Goal: Information Seeking & Learning: Learn about a topic

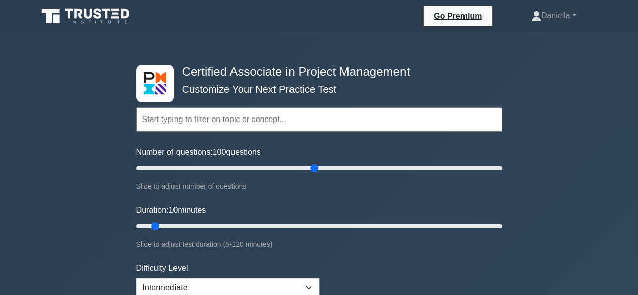
type input "100"
click at [318, 169] on input "Number of questions: 100 questions" at bounding box center [319, 169] width 366 height 12
click at [337, 222] on input "Duration: 70 minutes" at bounding box center [319, 227] width 366 height 12
click at [364, 224] on input "Duration: 75 minutes" at bounding box center [319, 227] width 366 height 12
click at [382, 224] on input "Duration: 85 minutes" at bounding box center [319, 227] width 366 height 12
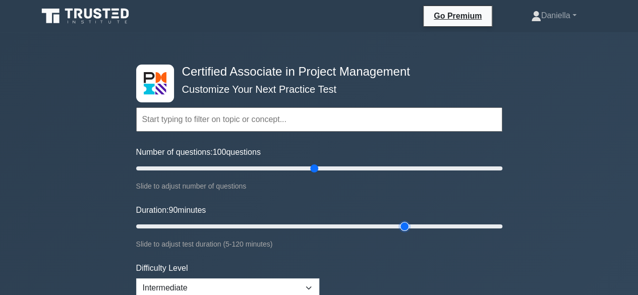
click at [410, 227] on input "Duration: 90 minutes" at bounding box center [319, 227] width 366 height 12
click at [435, 224] on input "Duration: 100 minutes" at bounding box center [319, 227] width 366 height 12
click at [453, 226] on input "Duration: 100 minutes" at bounding box center [319, 227] width 366 height 12
type input "110"
click at [470, 226] on input "Duration: 110 minutes" at bounding box center [319, 227] width 366 height 12
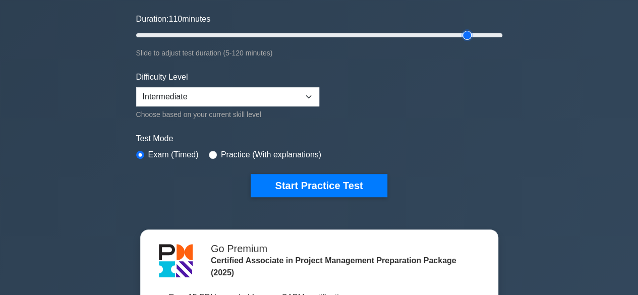
scroll to position [186, 0]
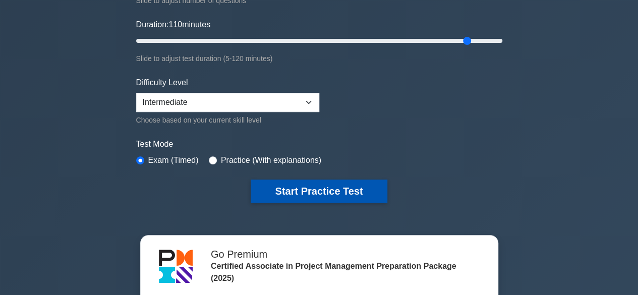
click at [333, 185] on button "Start Practice Test" at bounding box center [319, 191] width 136 height 23
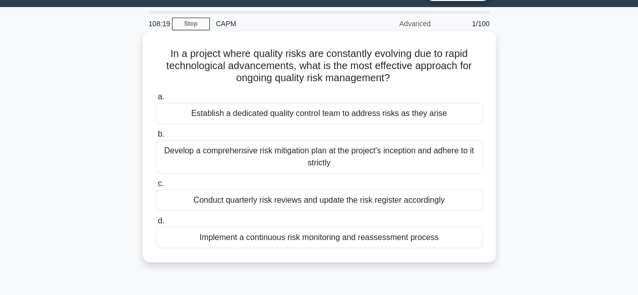
scroll to position [26, 0]
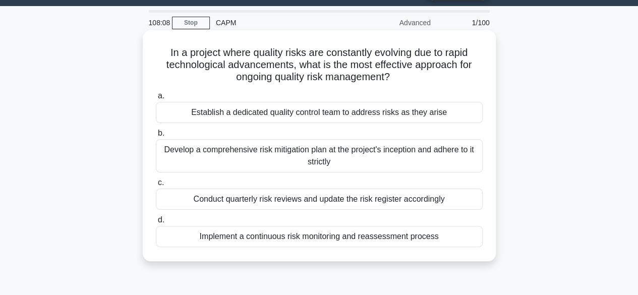
click at [330, 243] on div "Implement a continuous risk monitoring and reassessment process" at bounding box center [319, 236] width 327 height 21
click at [156, 224] on input "d. Implement a continuous risk monitoring and reassessment process" at bounding box center [156, 220] width 0 height 7
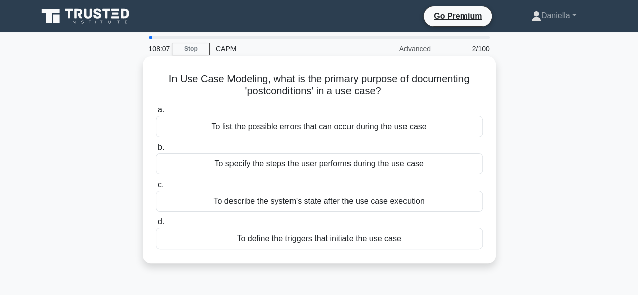
scroll to position [0, 0]
click at [433, 206] on div "To describe the system's state after the use case execution" at bounding box center [319, 201] width 327 height 21
click at [156, 188] on input "c. To describe the system's state after the use case execution" at bounding box center [156, 185] width 0 height 7
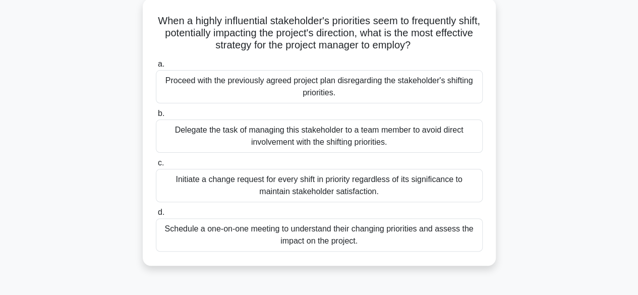
scroll to position [59, 0]
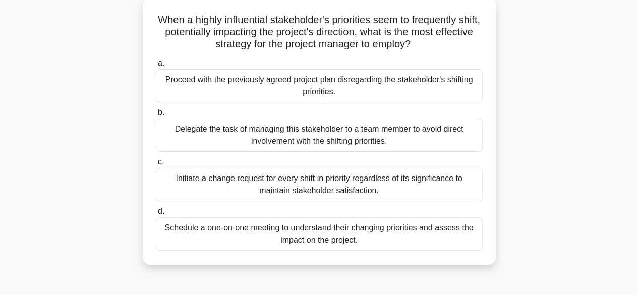
click at [409, 237] on div "Schedule a one-on-one meeting to understand their changing priorities and asses…" at bounding box center [319, 234] width 327 height 33
click at [156, 215] on input "d. Schedule a one-on-one meeting to understand their changing priorities and as…" at bounding box center [156, 211] width 0 height 7
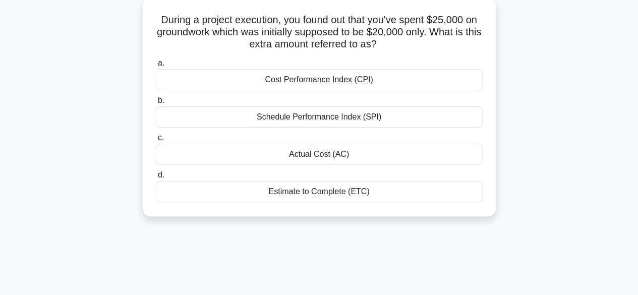
scroll to position [0, 0]
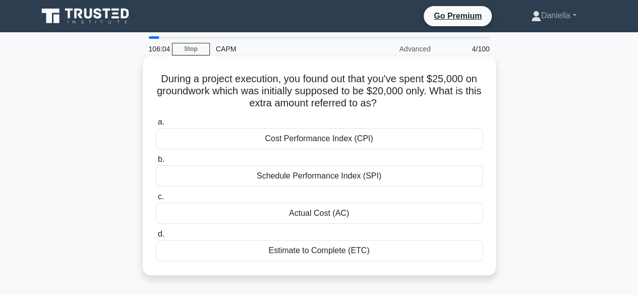
click at [452, 216] on div "Actual Cost (AC)" at bounding box center [319, 213] width 327 height 21
click at [156, 200] on input "c. Actual Cost (AC)" at bounding box center [156, 197] width 0 height 7
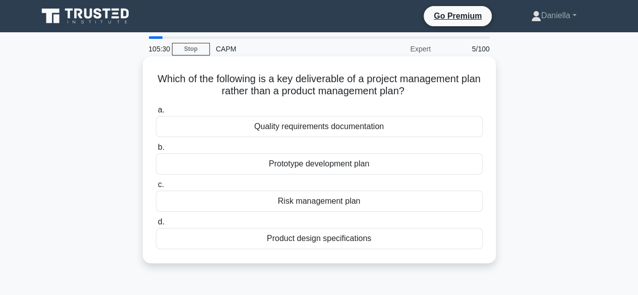
click at [430, 205] on div "Risk management plan" at bounding box center [319, 201] width 327 height 21
click at [156, 188] on input "c. Risk management plan" at bounding box center [156, 185] width 0 height 7
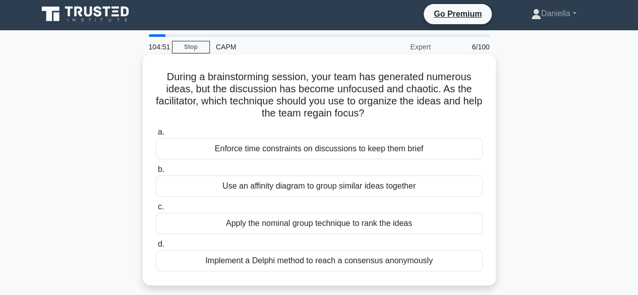
scroll to position [1, 0]
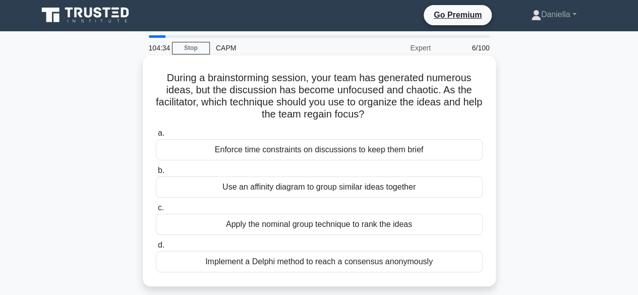
click at [424, 232] on div "Apply the nominal group technique to rank the ideas" at bounding box center [319, 224] width 327 height 21
click at [156, 211] on input "c. Apply the nominal group technique to rank the ideas" at bounding box center [156, 208] width 0 height 7
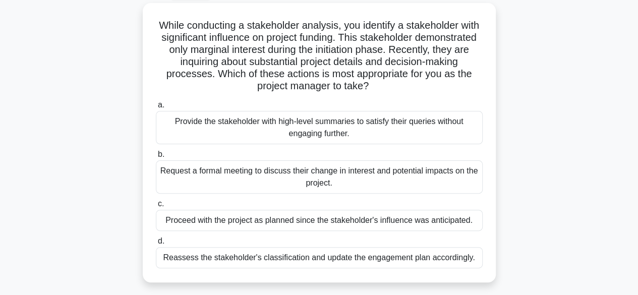
scroll to position [58, 0]
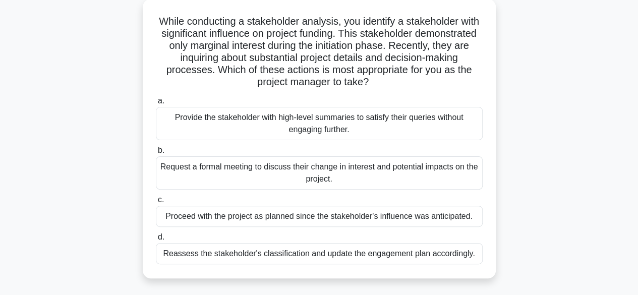
click at [418, 260] on div "Reassess the stakeholder's classification and update the engagement plan accord…" at bounding box center [319, 253] width 327 height 21
click at [156, 241] on input "d. Reassess the stakeholder's classification and update the engagement plan acc…" at bounding box center [156, 237] width 0 height 7
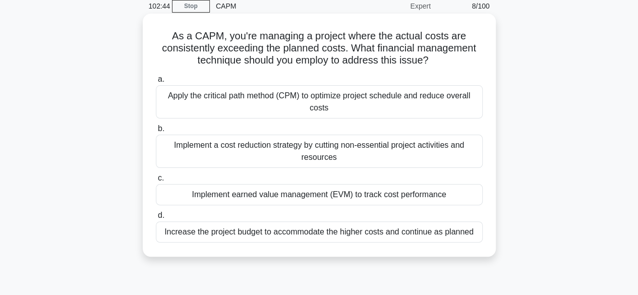
scroll to position [44, 0]
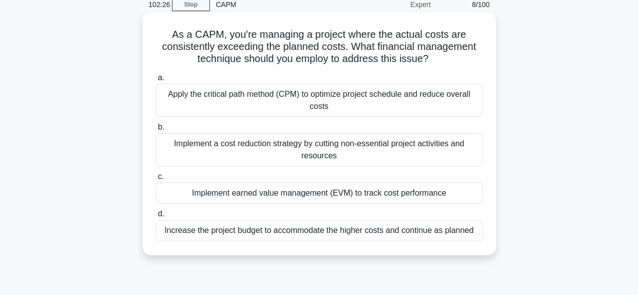
click at [419, 198] on div "Implement earned value management (EVM) to track cost performance" at bounding box center [319, 193] width 327 height 21
click at [156, 180] on input "c. Implement earned value management (EVM) to track cost performance" at bounding box center [156, 177] width 0 height 7
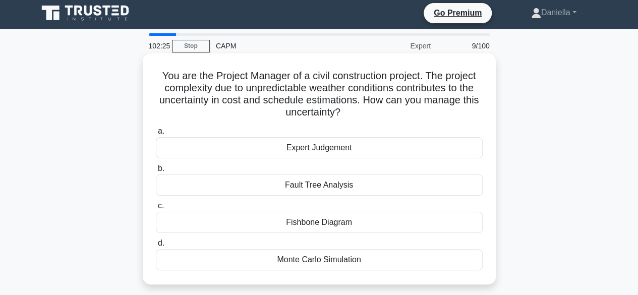
scroll to position [0, 0]
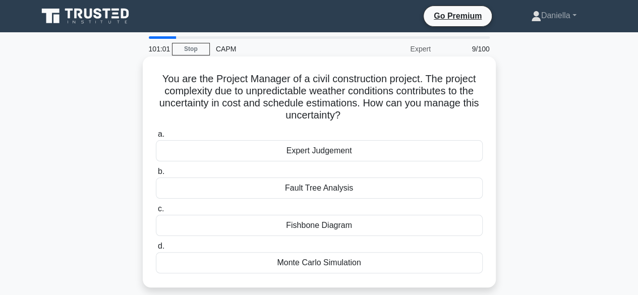
click at [454, 156] on div "Expert Judgement" at bounding box center [319, 150] width 327 height 21
click at [156, 138] on input "a. Expert Judgement" at bounding box center [156, 134] width 0 height 7
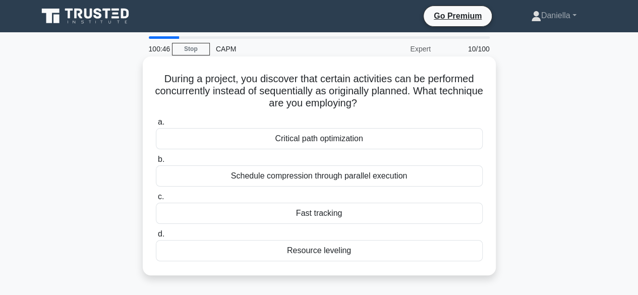
click at [441, 212] on div "Fast tracking" at bounding box center [319, 213] width 327 height 21
click at [156, 200] on input "c. Fast tracking" at bounding box center [156, 197] width 0 height 7
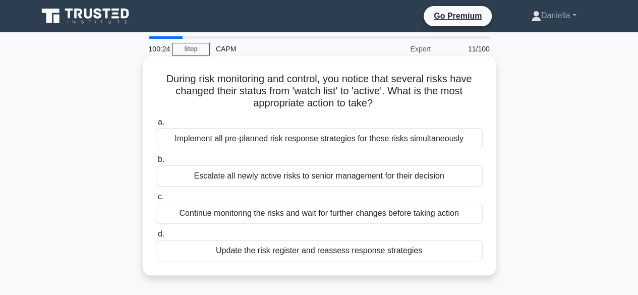
click at [450, 138] on div "Implement all pre-planned risk response strategies for these risks simultaneous…" at bounding box center [319, 138] width 327 height 21
click at [156, 126] on input "a. Implement all pre-planned risk response strategies for these risks simultane…" at bounding box center [156, 122] width 0 height 7
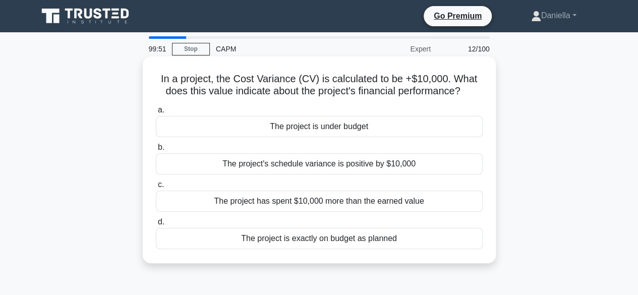
click at [418, 196] on div "The project has spent $10,000 more than the earned value" at bounding box center [319, 201] width 327 height 21
click at [156, 188] on input "c. The project has spent $10,000 more than the earned value" at bounding box center [156, 185] width 0 height 7
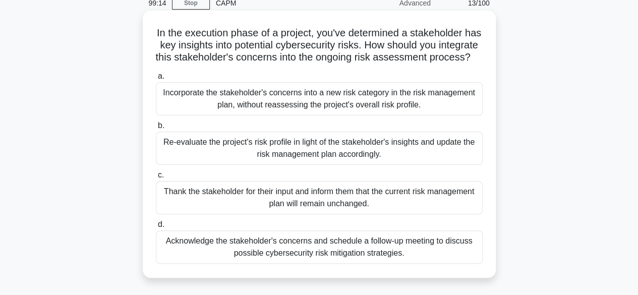
scroll to position [47, 0]
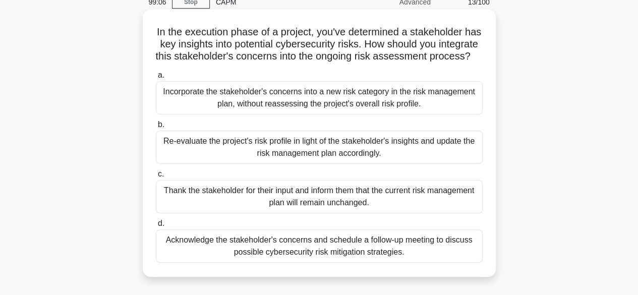
click at [424, 158] on div "Re-evaluate the project's risk profile in light of the stakeholder's insights a…" at bounding box center [319, 147] width 327 height 33
click at [156, 128] on input "b. Re-evaluate the project's risk profile in light of the stakeholder's insight…" at bounding box center [156, 125] width 0 height 7
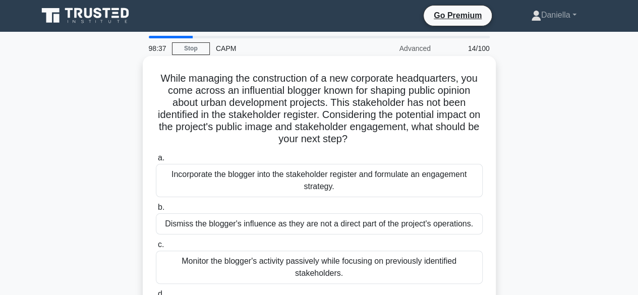
scroll to position [0, 0]
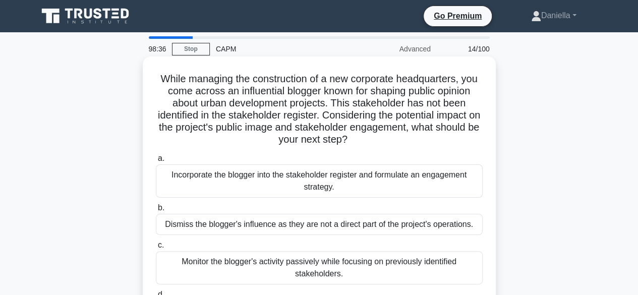
click at [448, 177] on div "Incorporate the blogger into the stakeholder register and formulate an engageme…" at bounding box center [319, 181] width 327 height 33
click at [156, 162] on input "a. Incorporate the blogger into the stakeholder register and formulate an engag…" at bounding box center [156, 158] width 0 height 7
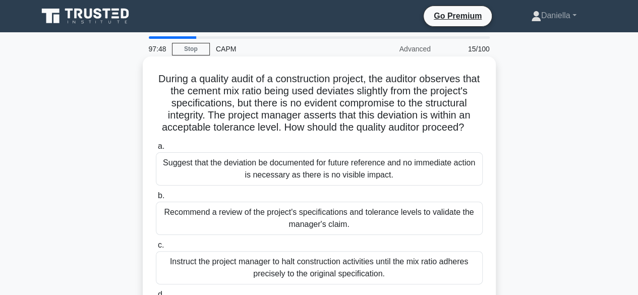
click at [438, 230] on div "Recommend a review of the project's specifications and tolerance levels to vali…" at bounding box center [319, 218] width 327 height 33
click at [156, 199] on input "b. Recommend a review of the project's specifications and tolerance levels to v…" at bounding box center [156, 196] width 0 height 7
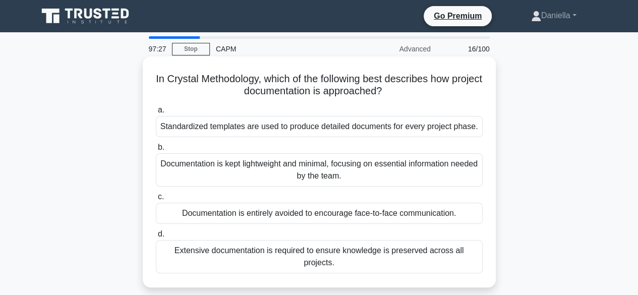
click at [415, 169] on div "Documentation is kept lightweight and minimal, focusing on essential informatio…" at bounding box center [319, 169] width 327 height 33
click at [156, 151] on input "b. Documentation is kept lightweight and minimal, focusing on essential informa…" at bounding box center [156, 147] width 0 height 7
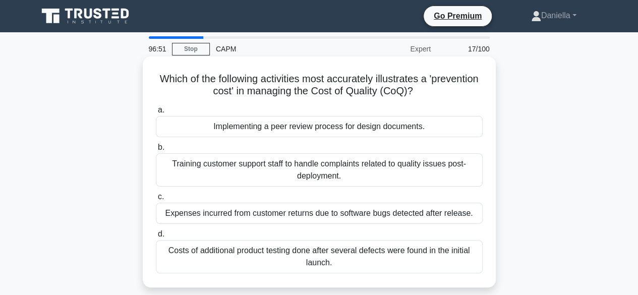
click at [460, 124] on div "Implementing a peer review process for design documents." at bounding box center [319, 126] width 327 height 21
click at [156, 114] on input "a. Implementing a peer review process for design documents." at bounding box center [156, 110] width 0 height 7
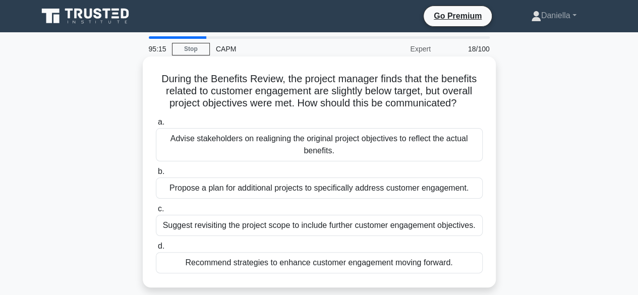
click at [442, 149] on div "Advise stakeholders on realigning the original project objectives to reflect th…" at bounding box center [319, 144] width 327 height 33
click at [156, 126] on input "a. Advise stakeholders on realigning the original project objectives to reflect…" at bounding box center [156, 122] width 0 height 7
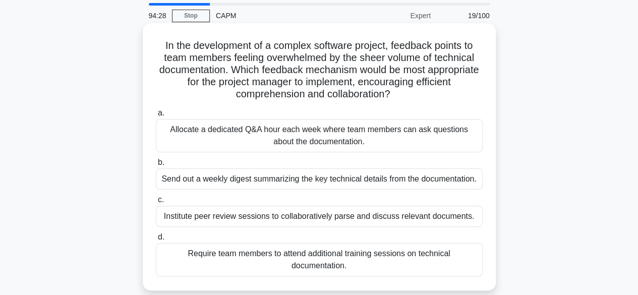
scroll to position [36, 0]
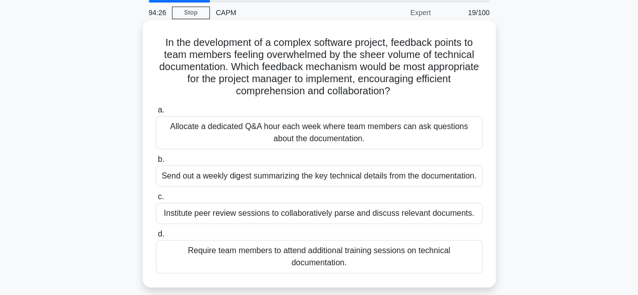
click at [442, 208] on div "Institute peer review sessions to collaboratively parse and discuss relevant do…" at bounding box center [319, 213] width 327 height 21
click at [156, 200] on input "c. Institute peer review sessions to collaboratively parse and discuss relevant…" at bounding box center [156, 197] width 0 height 7
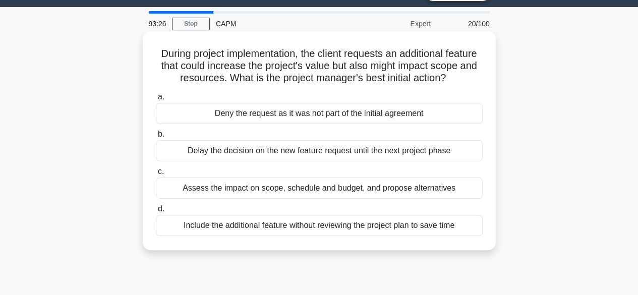
scroll to position [26, 0]
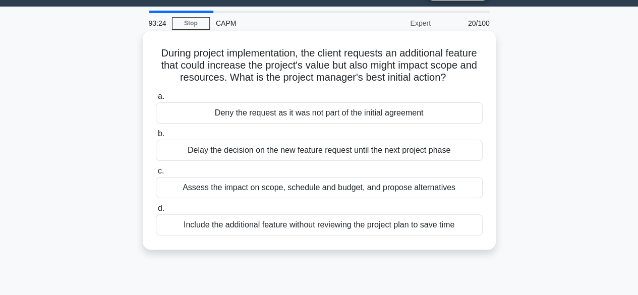
click at [439, 197] on div "Assess the impact on scope, schedule and budget, and propose alternatives" at bounding box center [319, 187] width 327 height 21
click at [156, 175] on input "c. Assess the impact on scope, schedule and budget, and propose alternatives" at bounding box center [156, 171] width 0 height 7
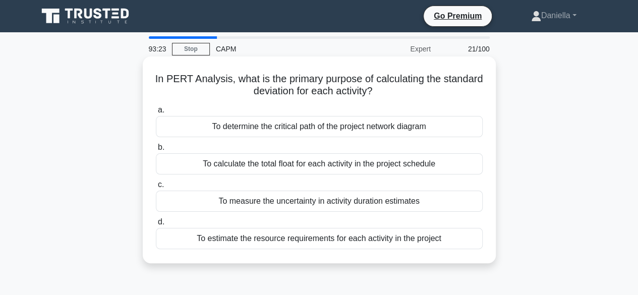
scroll to position [0, 0]
click at [447, 165] on div "To calculate the total float for each activity in the project schedule" at bounding box center [319, 163] width 327 height 21
click at [156, 151] on input "b. To calculate the total float for each activity in the project schedule" at bounding box center [156, 147] width 0 height 7
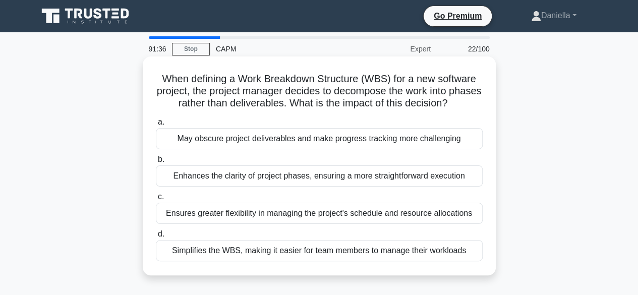
click at [441, 139] on div "May obscure project deliverables and make progress tracking more challenging" at bounding box center [319, 138] width 327 height 21
click at [156, 126] on input "a. May obscure project deliverables and make progress tracking more challenging" at bounding box center [156, 122] width 0 height 7
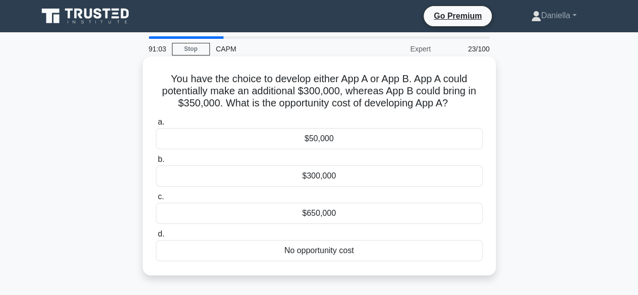
click at [439, 171] on div "$300,000" at bounding box center [319, 176] width 327 height 21
click at [156, 163] on input "b. $300,000" at bounding box center [156, 159] width 0 height 7
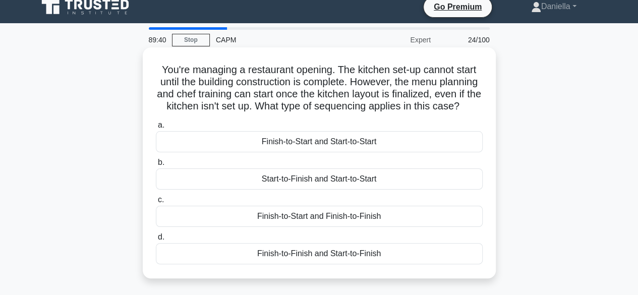
scroll to position [4, 0]
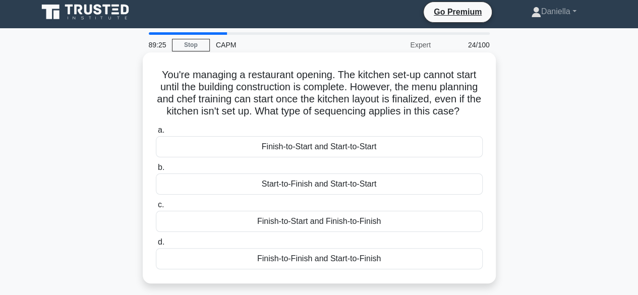
click at [440, 157] on div "Finish-to-Start and Start-to-Start" at bounding box center [319, 146] width 327 height 21
click at [156, 134] on input "a. Finish-to-Start and Start-to-Start" at bounding box center [156, 130] width 0 height 7
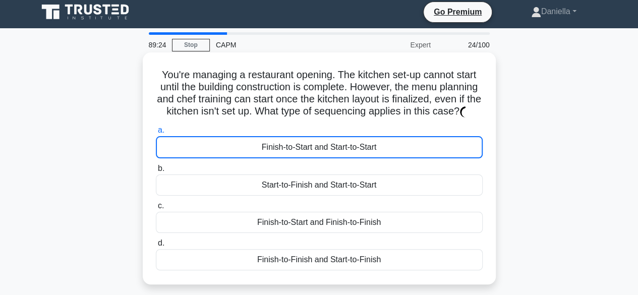
scroll to position [0, 0]
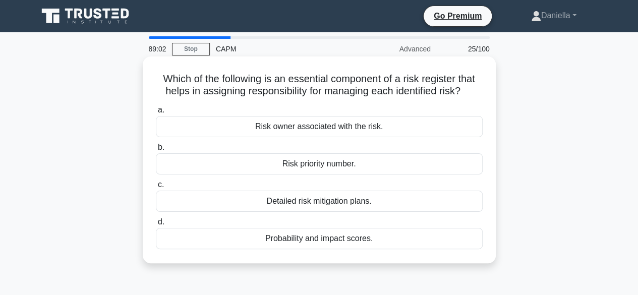
click at [414, 126] on div "Risk owner associated with the risk." at bounding box center [319, 126] width 327 height 21
click at [156, 114] on input "a. Risk owner associated with the risk." at bounding box center [156, 110] width 0 height 7
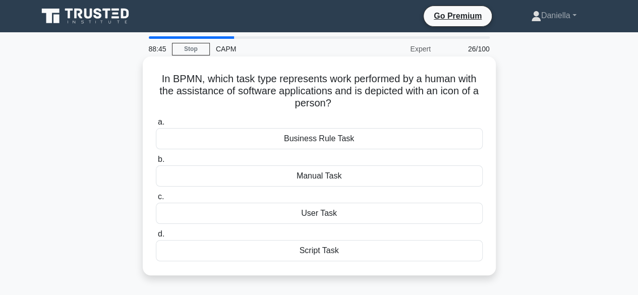
click at [420, 175] on div "Manual Task" at bounding box center [319, 176] width 327 height 21
click at [156, 163] on input "b. Manual Task" at bounding box center [156, 159] width 0 height 7
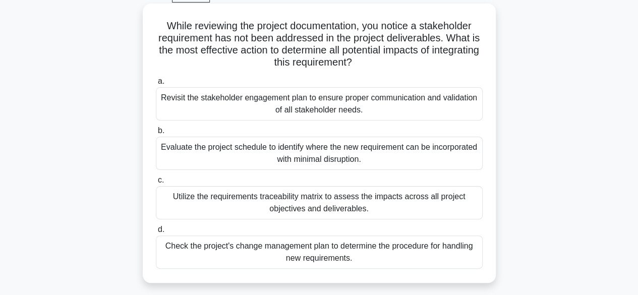
scroll to position [53, 0]
click at [486, 137] on div "b. Evaluate the project schedule to identify where the new requirement can be i…" at bounding box center [319, 146] width 339 height 45
click at [461, 196] on div "Utilize the requirements traceability matrix to assess the impacts across all p…" at bounding box center [319, 202] width 327 height 33
click at [156, 183] on input "c. Utilize the requirements traceability matrix to assess the impacts across al…" at bounding box center [156, 180] width 0 height 7
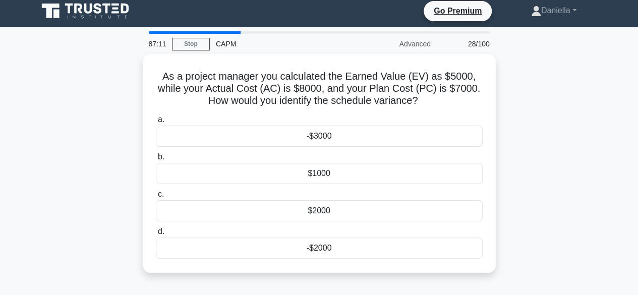
scroll to position [0, 0]
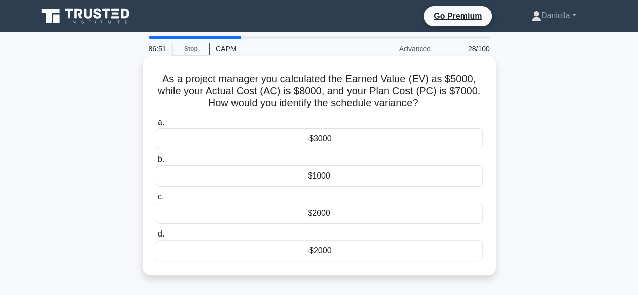
click at [404, 245] on div "-$2000" at bounding box center [319, 250] width 327 height 21
click at [156, 238] on input "d. -$2000" at bounding box center [156, 234] width 0 height 7
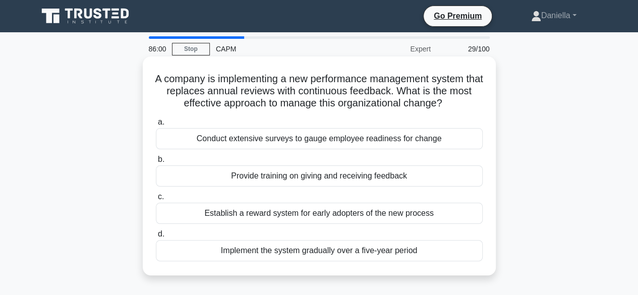
click at [419, 176] on div "Provide training on giving and receiving feedback" at bounding box center [319, 176] width 327 height 21
click at [156, 163] on input "b. Provide training on giving and receiving feedback" at bounding box center [156, 159] width 0 height 7
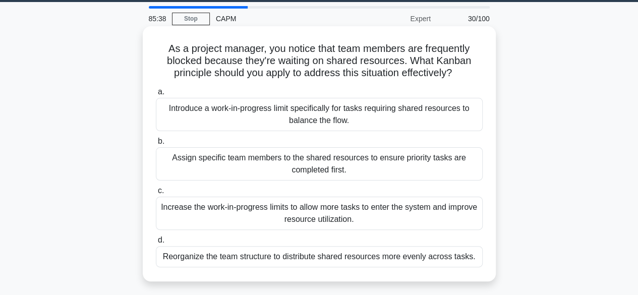
scroll to position [32, 0]
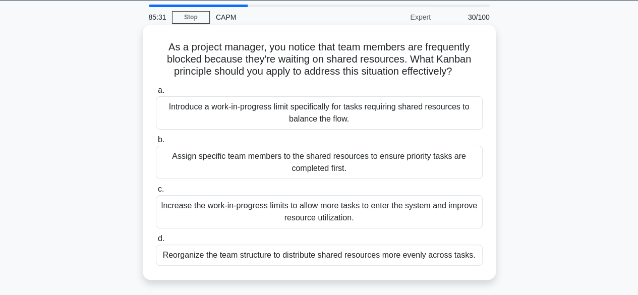
click at [443, 111] on div "Introduce a work-in-progress limit specifically for tasks requiring shared reso…" at bounding box center [319, 112] width 327 height 33
click at [156, 94] on input "a. Introduce a work-in-progress limit specifically for tasks requiring shared r…" at bounding box center [156, 90] width 0 height 7
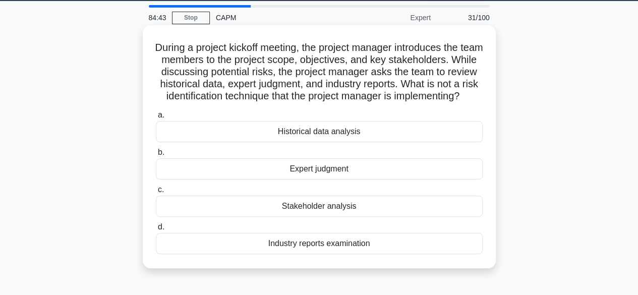
scroll to position [30, 0]
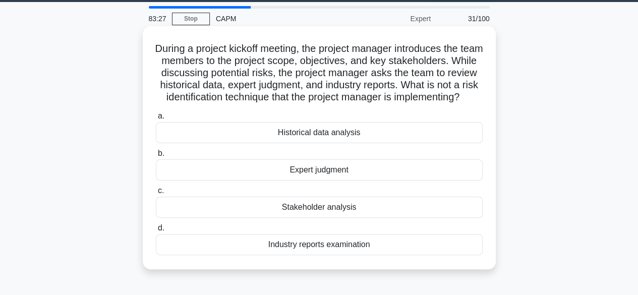
click at [440, 218] on div "Stakeholder analysis" at bounding box center [319, 207] width 327 height 21
click at [156, 194] on input "c. Stakeholder analysis" at bounding box center [156, 191] width 0 height 7
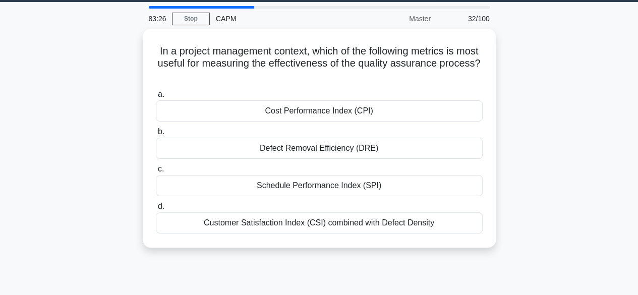
scroll to position [0, 0]
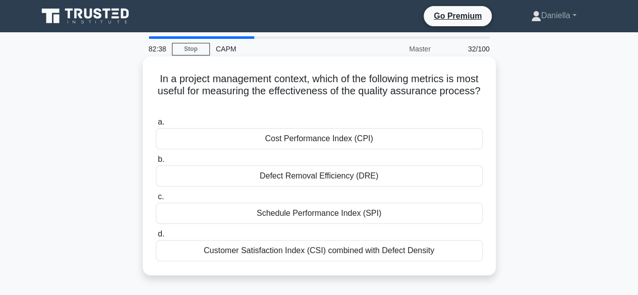
click at [416, 249] on div "Customer Satisfaction Index (CSI) combined with Defect Density" at bounding box center [319, 250] width 327 height 21
click at [156, 238] on input "d. Customer Satisfaction Index (CSI) combined with Defect Density" at bounding box center [156, 234] width 0 height 7
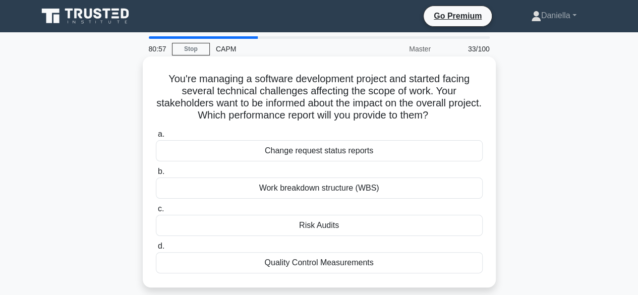
click at [424, 222] on div "Risk Audits" at bounding box center [319, 225] width 327 height 21
click at [156, 212] on input "c. Risk Audits" at bounding box center [156, 209] width 0 height 7
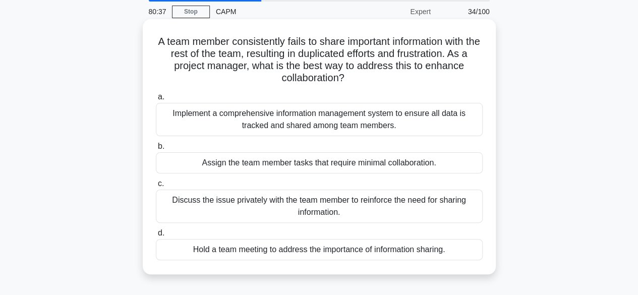
scroll to position [37, 0]
click at [421, 203] on div "Discuss the issue privately with the team member to reinforce the need for shar…" at bounding box center [319, 206] width 327 height 33
click at [156, 188] on input "c. Discuss the issue privately with the team member to reinforce the need for s…" at bounding box center [156, 184] width 0 height 7
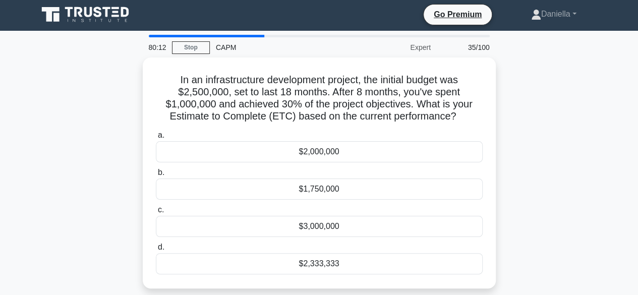
scroll to position [0, 0]
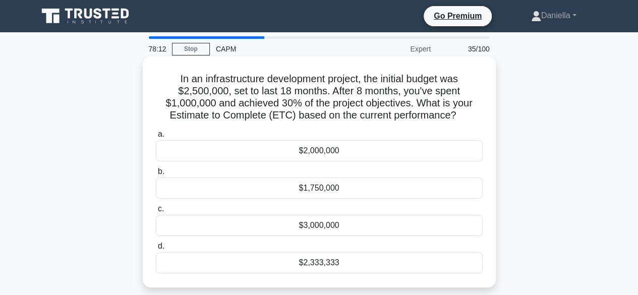
click at [378, 258] on div "$2,333,333" at bounding box center [319, 262] width 327 height 21
click at [156, 250] on input "d. $2,333,333" at bounding box center [156, 246] width 0 height 7
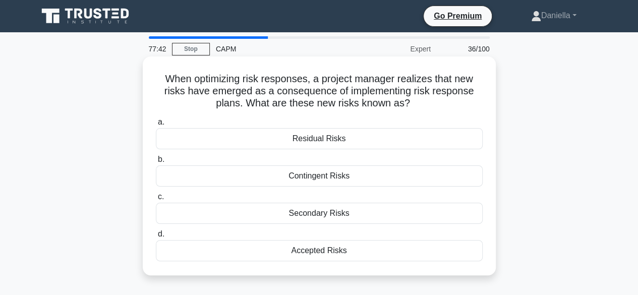
click at [426, 209] on div "Secondary Risks" at bounding box center [319, 213] width 327 height 21
click at [156, 200] on input "c. Secondary Risks" at bounding box center [156, 197] width 0 height 7
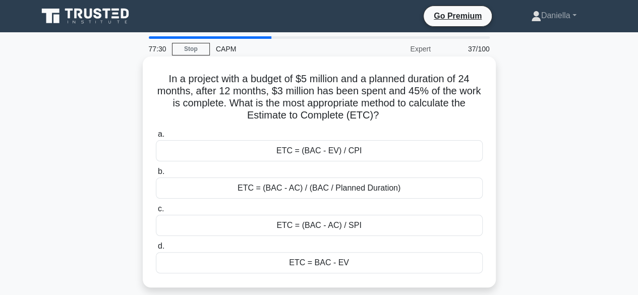
click at [433, 148] on div "ETC = (BAC - EV) / CPI" at bounding box center [319, 150] width 327 height 21
click at [156, 138] on input "a. ETC = (BAC - EV) / CPI" at bounding box center [156, 134] width 0 height 7
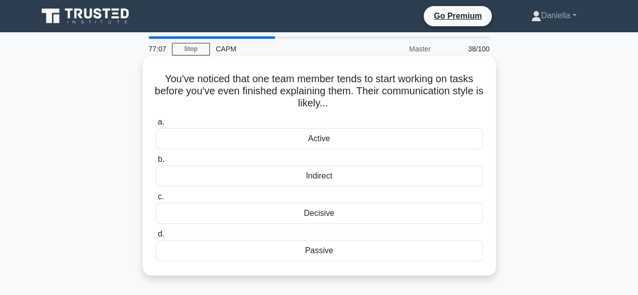
click at [431, 214] on div "Decisive" at bounding box center [319, 213] width 327 height 21
click at [156, 200] on input "c. Decisive" at bounding box center [156, 197] width 0 height 7
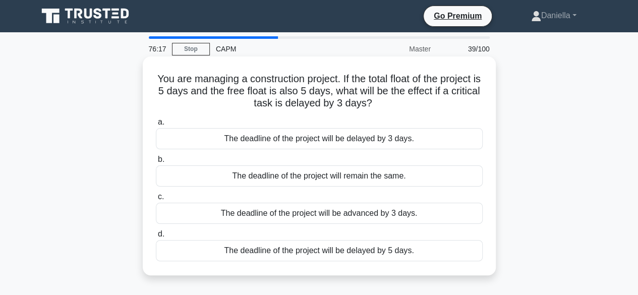
click at [424, 172] on div "The deadline of the project will remain the same." at bounding box center [319, 176] width 327 height 21
click at [156, 163] on input "b. The deadline of the project will remain the same." at bounding box center [156, 159] width 0 height 7
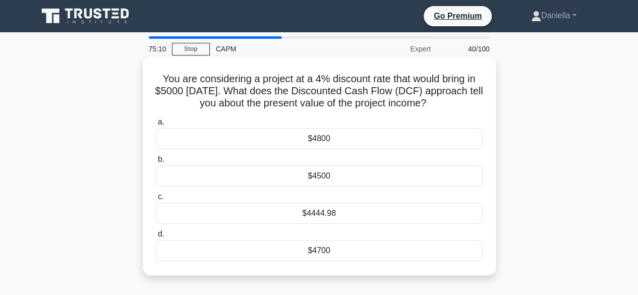
click at [443, 220] on div "$4444.98" at bounding box center [319, 213] width 327 height 21
click at [156, 200] on input "c. $4444.98" at bounding box center [156, 197] width 0 height 7
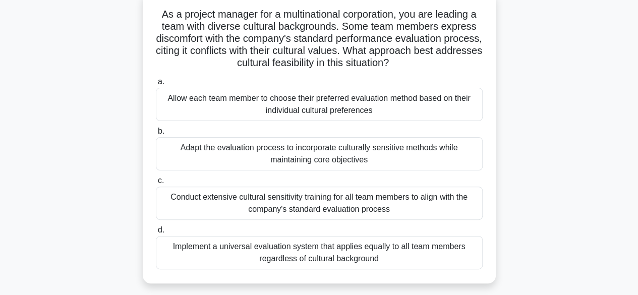
scroll to position [64, 0]
click at [416, 151] on div "Adapt the evaluation process to incorporate culturally sensitive methods while …" at bounding box center [319, 154] width 327 height 33
click at [156, 135] on input "b. Adapt the evaluation process to incorporate culturally sensitive methods whi…" at bounding box center [156, 132] width 0 height 7
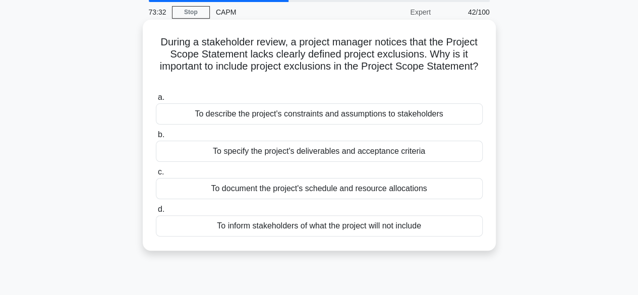
scroll to position [43, 0]
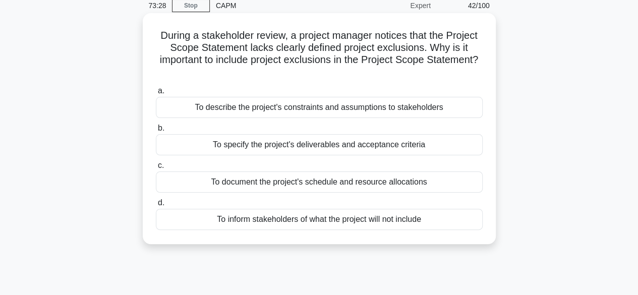
click at [440, 220] on div "To inform stakeholders of what the project will not include" at bounding box center [319, 219] width 327 height 21
click at [156, 206] on input "d. To inform stakeholders of what the project will not include" at bounding box center [156, 203] width 0 height 7
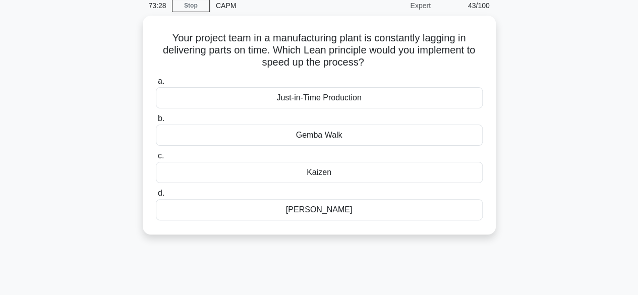
scroll to position [0, 0]
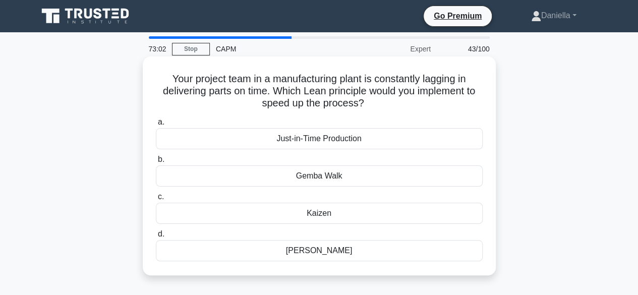
click at [422, 210] on div "Kaizen" at bounding box center [319, 213] width 327 height 21
click at [156, 200] on input "c. [GEOGRAPHIC_DATA]" at bounding box center [156, 197] width 0 height 7
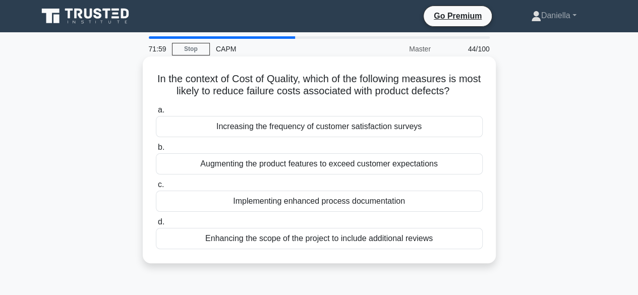
click at [418, 125] on div "Increasing the frequency of customer satisfaction surveys" at bounding box center [319, 126] width 327 height 21
click at [156, 114] on input "a. Increasing the frequency of customer satisfaction surveys" at bounding box center [156, 110] width 0 height 7
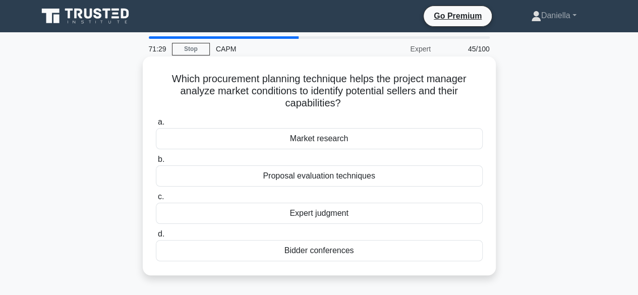
click at [438, 132] on div "Market research" at bounding box center [319, 138] width 327 height 21
click at [156, 126] on input "a. Market research" at bounding box center [156, 122] width 0 height 7
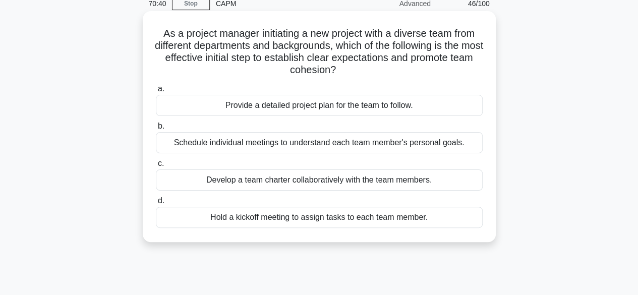
scroll to position [50, 0]
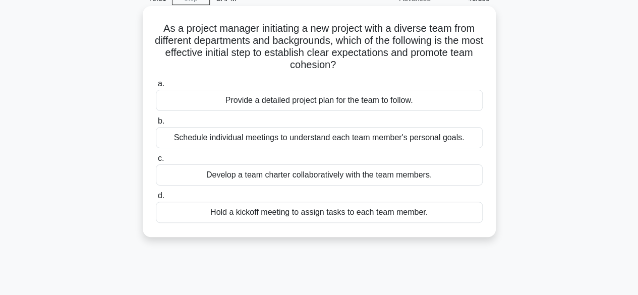
click at [447, 173] on div "Develop a team charter collaboratively with the team members." at bounding box center [319, 175] width 327 height 21
click at [156, 162] on input "c. Develop a team charter collaboratively with the team members." at bounding box center [156, 158] width 0 height 7
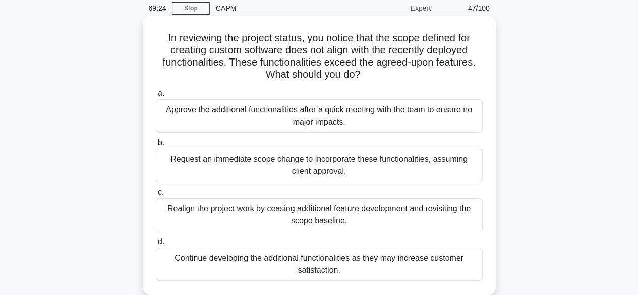
scroll to position [27, 0]
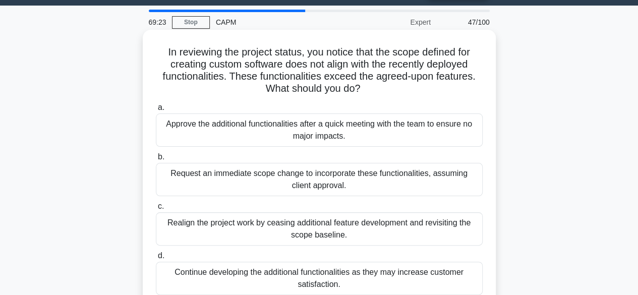
click at [419, 230] on div "Realign the project work by ceasing additional feature development and revisiti…" at bounding box center [319, 228] width 327 height 33
click at [156, 210] on input "c. Realign the project work by ceasing additional feature development and revis…" at bounding box center [156, 206] width 0 height 7
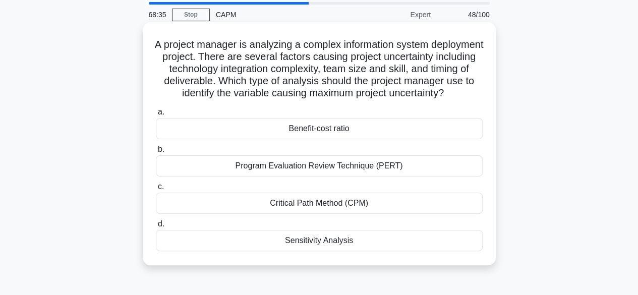
scroll to position [39, 0]
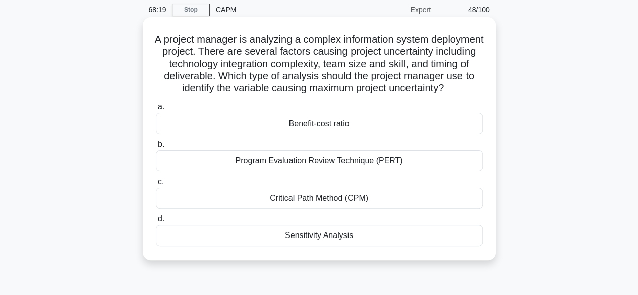
click at [427, 246] on div "Sensitivity Analysis" at bounding box center [319, 235] width 327 height 21
click at [156, 223] on input "d. Sensitivity Analysis" at bounding box center [156, 219] width 0 height 7
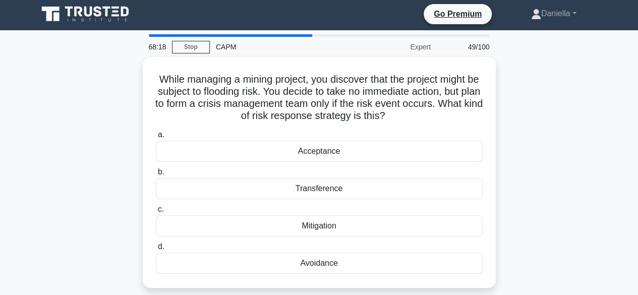
scroll to position [0, 0]
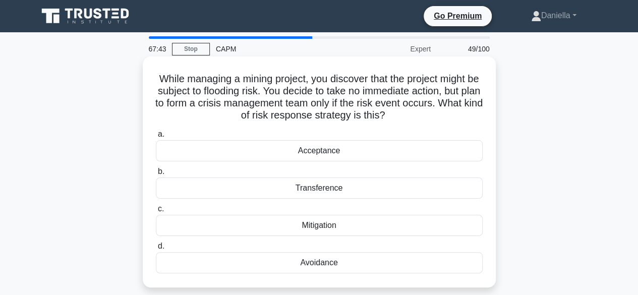
click at [439, 231] on div "Mitigation" at bounding box center [319, 225] width 327 height 21
click at [156, 212] on input "c. Mitigation" at bounding box center [156, 209] width 0 height 7
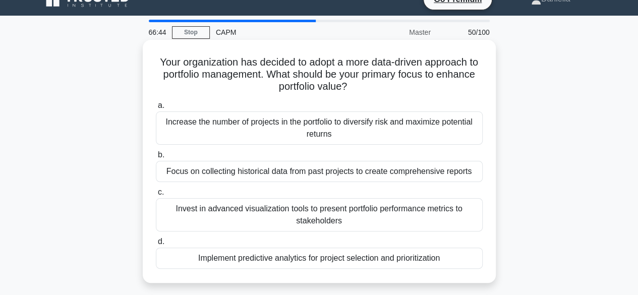
scroll to position [16, 0]
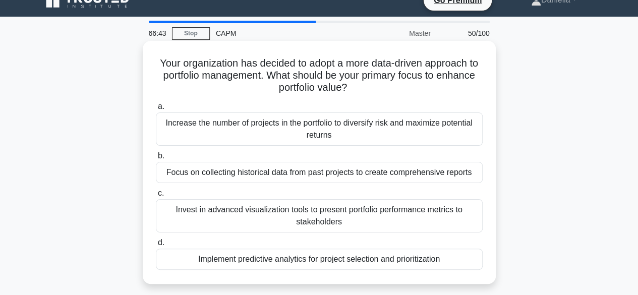
click at [436, 130] on div "Increase the number of projects in the portfolio to diversify risk and maximize…" at bounding box center [319, 129] width 327 height 33
click at [156, 110] on input "a. Increase the number of projects in the portfolio to diversify risk and maxim…" at bounding box center [156, 106] width 0 height 7
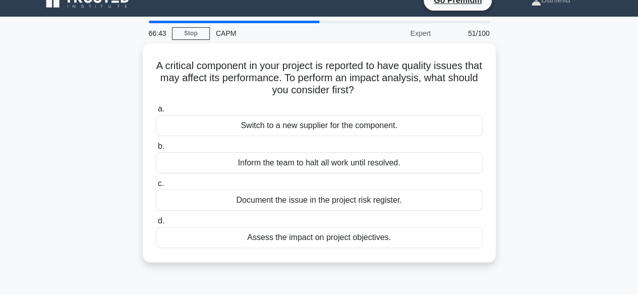
scroll to position [0, 0]
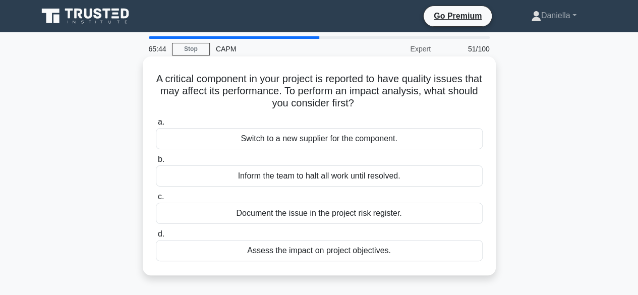
click at [433, 171] on div "Inform the team to halt all work until resolved." at bounding box center [319, 176] width 327 height 21
click at [156, 163] on input "b. Inform the team to halt all work until resolved." at bounding box center [156, 159] width 0 height 7
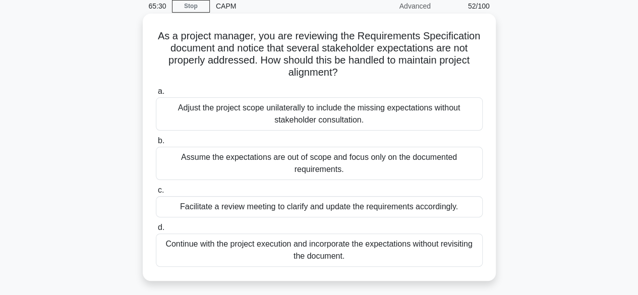
scroll to position [47, 0]
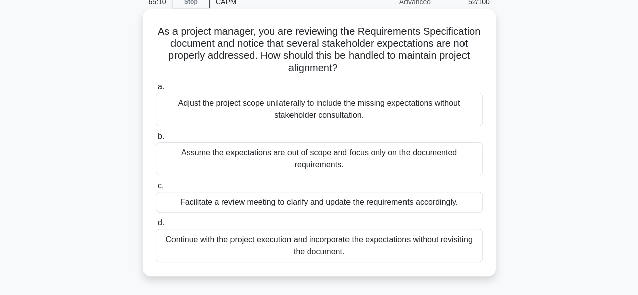
click at [424, 204] on div "Facilitate a review meeting to clarify and update the requirements accordingly." at bounding box center [319, 202] width 327 height 21
click at [156, 189] on input "c. Facilitate a review meeting to clarify and update the requirements according…" at bounding box center [156, 186] width 0 height 7
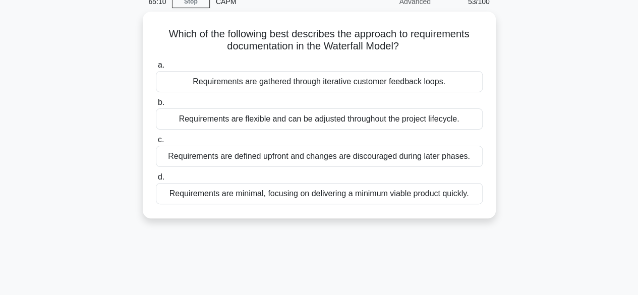
scroll to position [0, 0]
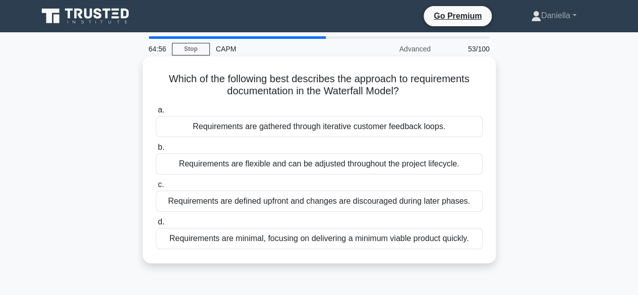
click at [458, 203] on div "Requirements are defined upfront and changes are discouraged during later phase…" at bounding box center [319, 201] width 327 height 21
click at [156, 188] on input "c. Requirements are defined upfront and changes are discouraged during later ph…" at bounding box center [156, 185] width 0 height 7
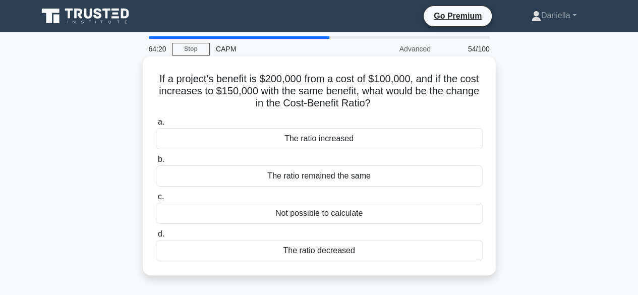
click at [474, 139] on div "The ratio increased" at bounding box center [319, 138] width 327 height 21
click at [156, 126] on input "a. The ratio increased" at bounding box center [156, 122] width 0 height 7
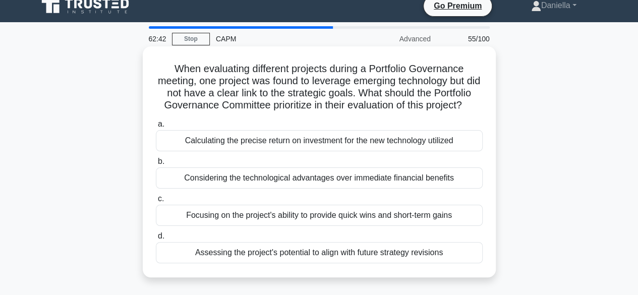
scroll to position [16, 0]
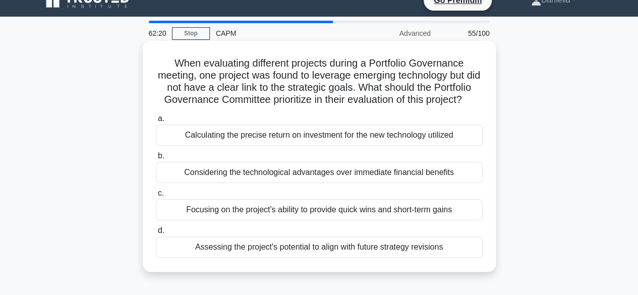
click at [432, 146] on div "Calculating the precise return on investment for the new technology utilized" at bounding box center [319, 135] width 327 height 21
click at [156, 122] on input "a. Calculating the precise return on investment for the new technology utilized" at bounding box center [156, 119] width 0 height 7
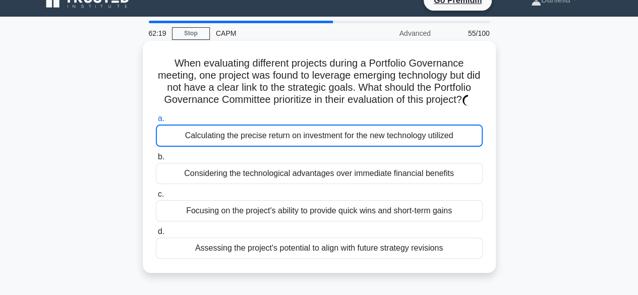
scroll to position [0, 0]
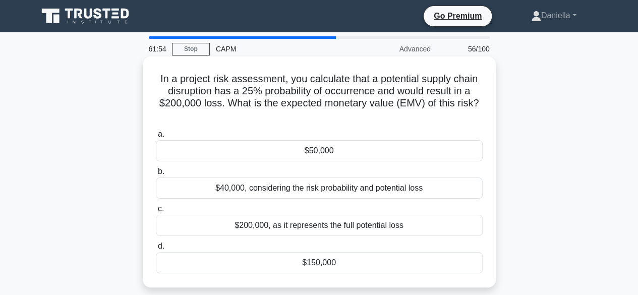
click at [448, 148] on div "$50,000" at bounding box center [319, 150] width 327 height 21
click at [156, 138] on input "a. $50,000" at bounding box center [156, 134] width 0 height 7
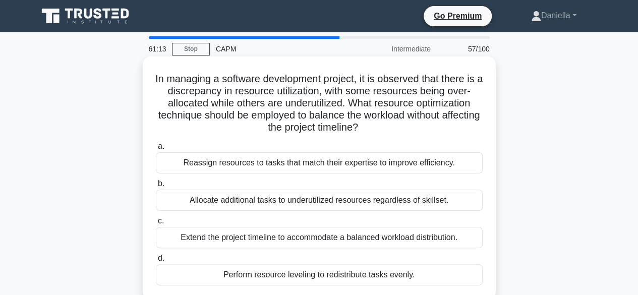
click at [422, 160] on div "Reassign resources to tasks that match their expertise to improve efficiency." at bounding box center [319, 162] width 327 height 21
click at [156, 150] on input "a. Reassign resources to tasks that match their expertise to improve efficiency." at bounding box center [156, 146] width 0 height 7
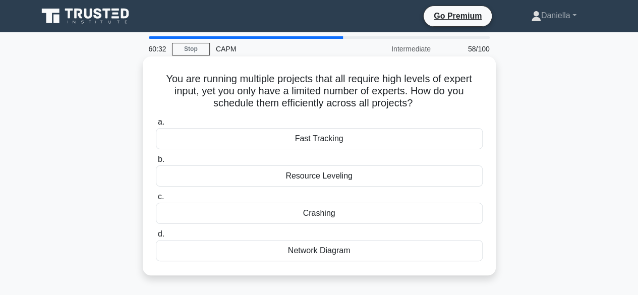
click at [398, 174] on div "Resource Leveling" at bounding box center [319, 176] width 327 height 21
click at [156, 163] on input "b. Resource Leveling" at bounding box center [156, 159] width 0 height 7
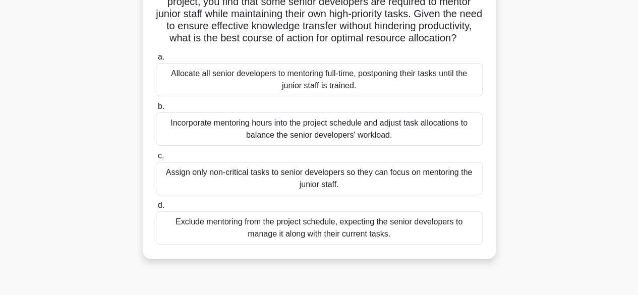
scroll to position [90, 0]
click at [404, 134] on div "Incorporate mentoring hours into the project schedule and adjust task allocatio…" at bounding box center [319, 128] width 327 height 33
click at [156, 110] on input "b. Incorporate mentoring hours into the project schedule and adjust task alloca…" at bounding box center [156, 106] width 0 height 7
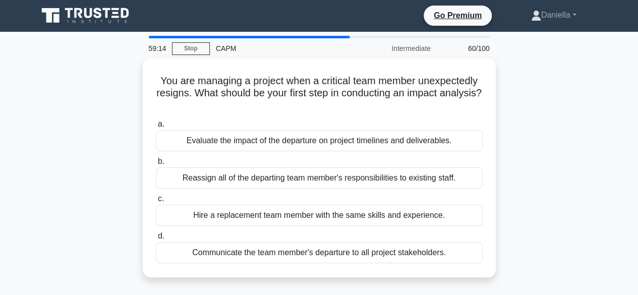
scroll to position [0, 0]
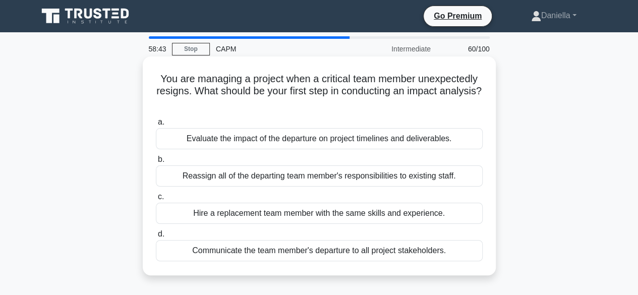
click at [442, 135] on div "Evaluate the impact of the departure on project timelines and deliverables." at bounding box center [319, 138] width 327 height 21
click at [156, 126] on input "a. Evaluate the impact of the departure on project timelines and deliverables." at bounding box center [156, 122] width 0 height 7
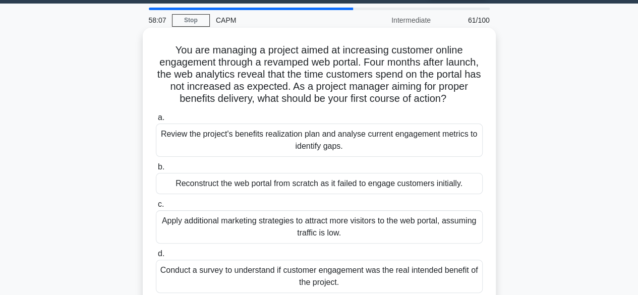
scroll to position [33, 0]
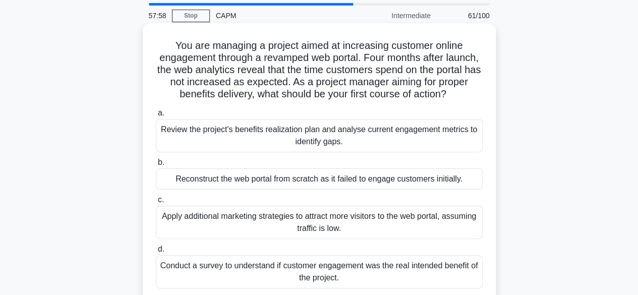
click at [441, 130] on div "Review the project's benefits realization plan and analyse current engagement m…" at bounding box center [319, 135] width 327 height 33
click at [156, 117] on input "a. Review the project's benefits realization plan and analyse current engagemen…" at bounding box center [156, 113] width 0 height 7
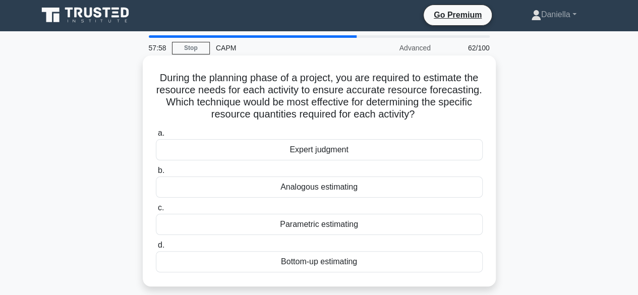
scroll to position [0, 0]
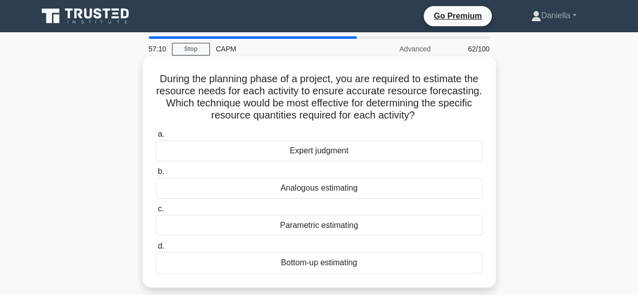
click at [395, 257] on div "Bottom-up estimating" at bounding box center [319, 262] width 327 height 21
click at [156, 250] on input "d. Bottom-up estimating" at bounding box center [156, 246] width 0 height 7
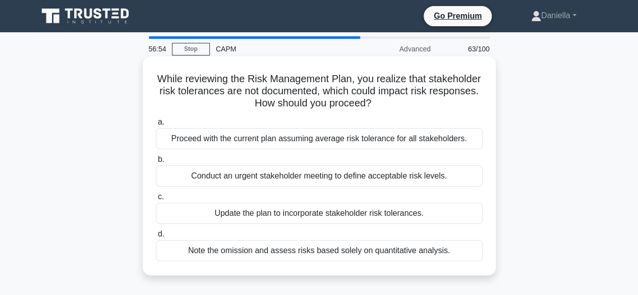
click at [441, 207] on div "Update the plan to incorporate stakeholder risk tolerances." at bounding box center [319, 213] width 327 height 21
click at [156, 200] on input "c. Update the plan to incorporate stakeholder risk tolerances." at bounding box center [156, 197] width 0 height 7
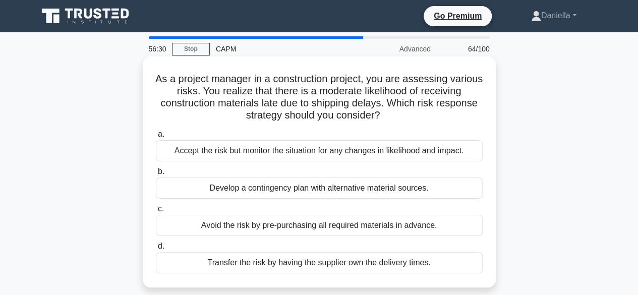
click at [432, 187] on div "Develop a contingency plan with alternative material sources." at bounding box center [319, 188] width 327 height 21
click at [156, 175] on input "b. Develop a contingency plan with alternative material sources." at bounding box center [156, 172] width 0 height 7
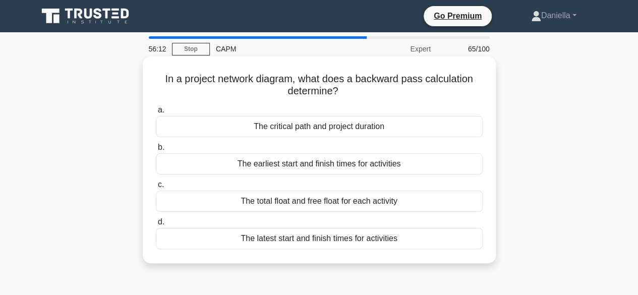
click at [410, 236] on div "The latest start and finish times for activities" at bounding box center [319, 238] width 327 height 21
click at [156, 226] on input "d. The latest start and finish times for activities" at bounding box center [156, 222] width 0 height 7
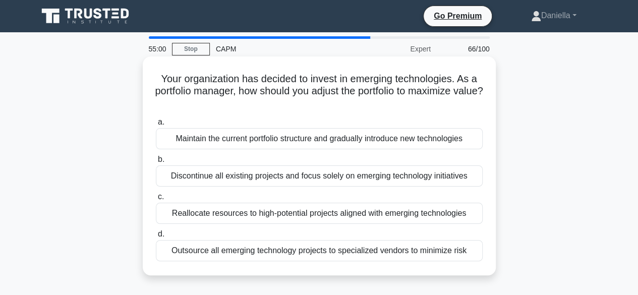
click at [440, 212] on div "Reallocate resources to high-potential projects aligned with emerging technolog…" at bounding box center [319, 213] width 327 height 21
click at [156, 200] on input "c. Reallocate resources to high-potential projects aligned with emerging techno…" at bounding box center [156, 197] width 0 height 7
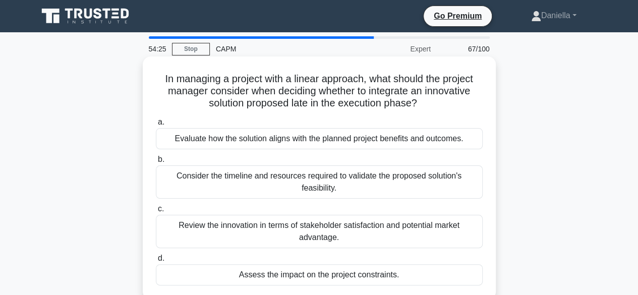
click at [384, 279] on div "Assess the impact on the project constraints." at bounding box center [319, 274] width 327 height 21
click at [156, 262] on input "d. Assess the impact on the project constraints." at bounding box center [156, 258] width 0 height 7
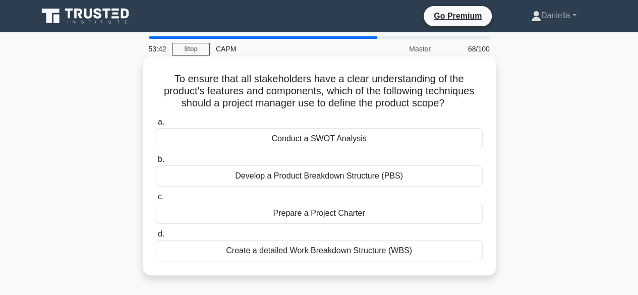
click at [453, 172] on div "Develop a Product Breakdown Structure (PBS)" at bounding box center [319, 176] width 327 height 21
click at [156, 163] on input "b. Develop a Product Breakdown Structure (PBS)" at bounding box center [156, 159] width 0 height 7
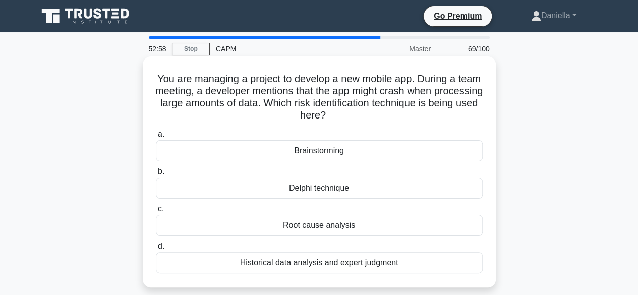
click at [417, 261] on div "Historical data analysis and expert judgment" at bounding box center [319, 262] width 327 height 21
click at [156, 250] on input "d. Historical data analysis and expert judgment" at bounding box center [156, 246] width 0 height 7
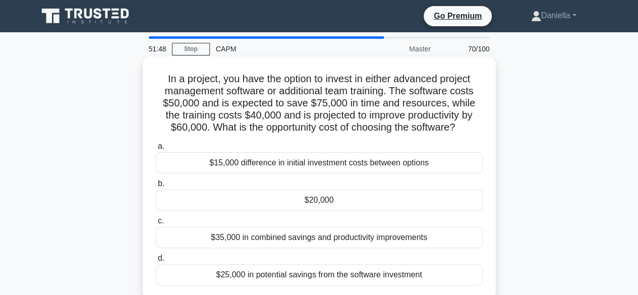
scroll to position [37, 0]
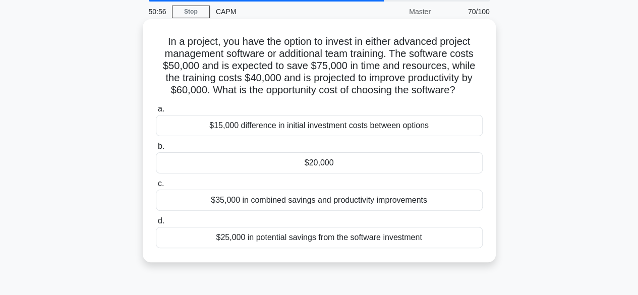
click at [451, 129] on div "$15,000 difference in initial investment costs between options" at bounding box center [319, 125] width 327 height 21
click at [156, 113] on input "a. $15,000 difference in initial investment costs between options" at bounding box center [156, 109] width 0 height 7
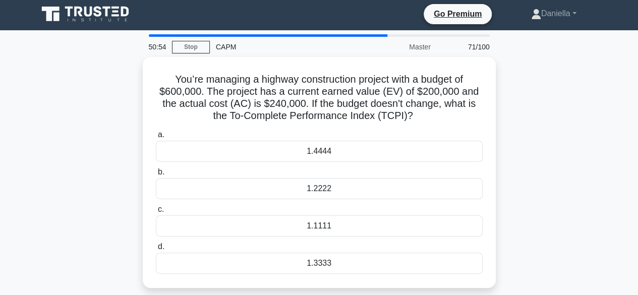
scroll to position [0, 0]
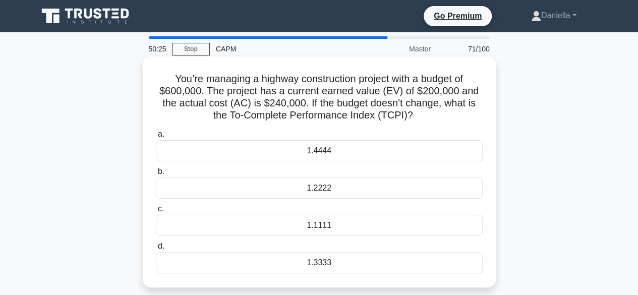
click at [410, 223] on div "1.1111" at bounding box center [319, 225] width 327 height 21
click at [156, 212] on input "c. 1.1111" at bounding box center [156, 209] width 0 height 7
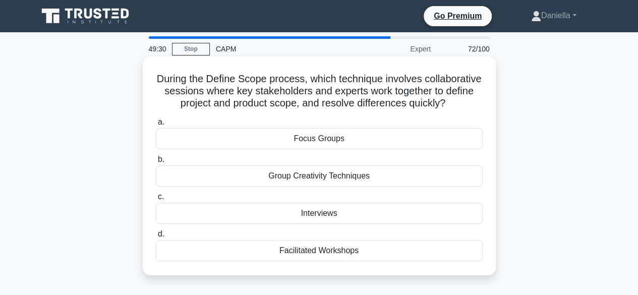
click at [367, 261] on div "Facilitated Workshops" at bounding box center [319, 250] width 327 height 21
click at [156, 238] on input "d. Facilitated Workshops" at bounding box center [156, 234] width 0 height 7
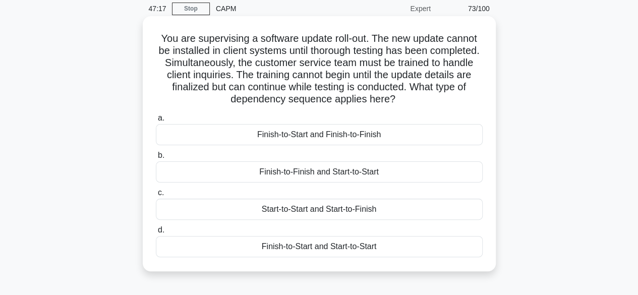
scroll to position [41, 0]
click at [424, 169] on div "Finish-to-Finish and Start-to-Start" at bounding box center [319, 171] width 327 height 21
click at [156, 158] on input "b. Finish-to-Finish and Start-to-Start" at bounding box center [156, 155] width 0 height 7
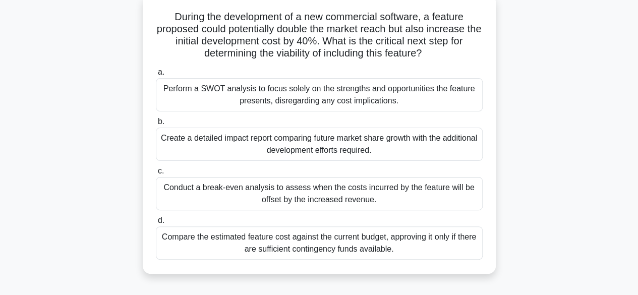
scroll to position [63, 0]
click at [449, 239] on div "Compare the estimated feature cost against the current budget, approving it onl…" at bounding box center [319, 242] width 327 height 33
click at [156, 224] on input "d. Compare the estimated feature cost against the current budget, approving it …" at bounding box center [156, 220] width 0 height 7
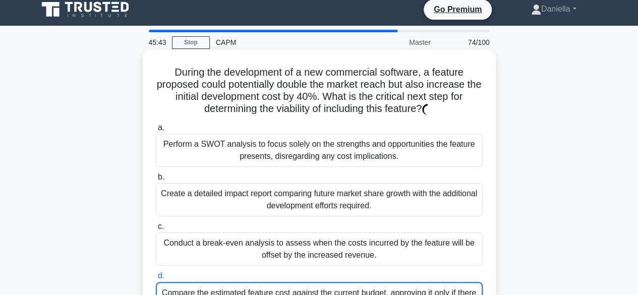
scroll to position [0, 0]
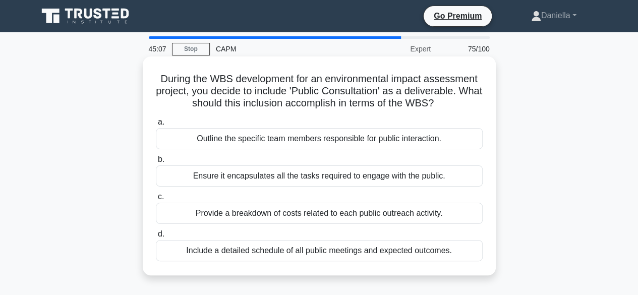
click at [434, 180] on div "Ensure it encapsulates all the tasks required to engage with the public." at bounding box center [319, 176] width 327 height 21
click at [156, 163] on input "b. Ensure it encapsulates all the tasks required to engage with the public." at bounding box center [156, 159] width 0 height 7
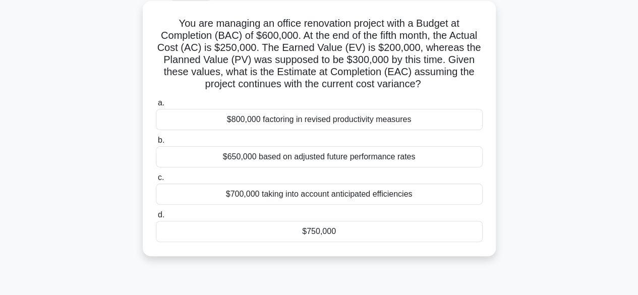
scroll to position [56, 0]
click at [429, 230] on div "$750,000" at bounding box center [319, 231] width 327 height 21
click at [156, 218] on input "d. $750,000" at bounding box center [156, 214] width 0 height 7
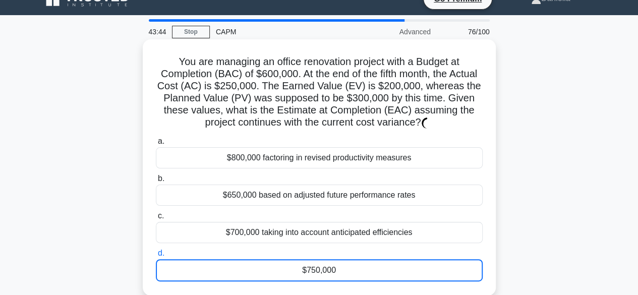
scroll to position [0, 0]
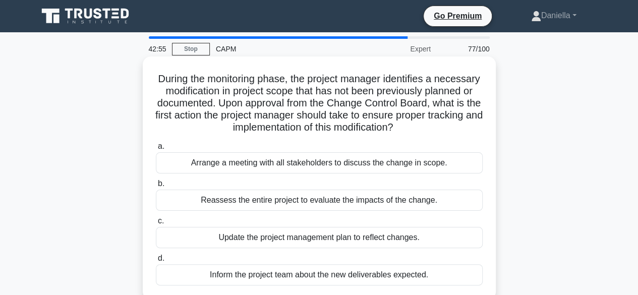
click at [447, 199] on div "Reassess the entire project to evaluate the impacts of the change." at bounding box center [319, 200] width 327 height 21
click at [156, 187] on input "b. Reassess the entire project to evaluate the impacts of the change." at bounding box center [156, 184] width 0 height 7
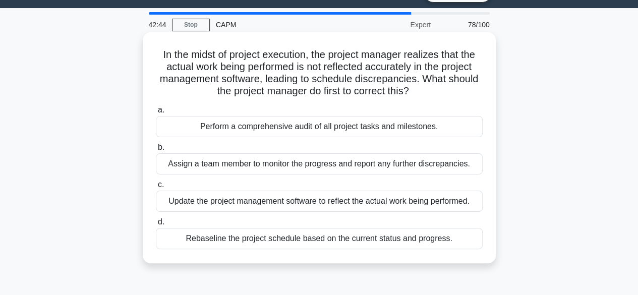
scroll to position [27, 0]
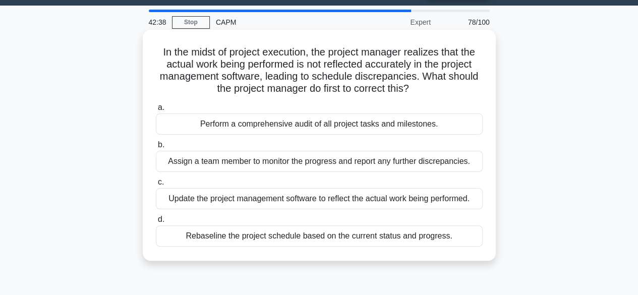
click at [443, 196] on div "Update the project management software to reflect the actual work being perform…" at bounding box center [319, 198] width 327 height 21
click at [156, 186] on input "c. Update the project management software to reflect the actual work being perf…" at bounding box center [156, 182] width 0 height 7
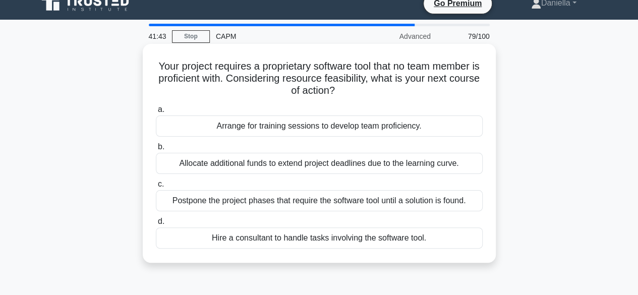
scroll to position [13, 0]
click at [395, 240] on div "Hire a consultant to handle tasks involving the software tool." at bounding box center [319, 237] width 327 height 21
click at [156, 225] on input "d. Hire a consultant to handle tasks involving the software tool." at bounding box center [156, 221] width 0 height 7
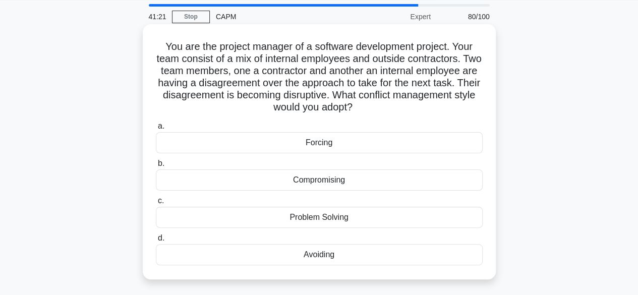
scroll to position [36, 0]
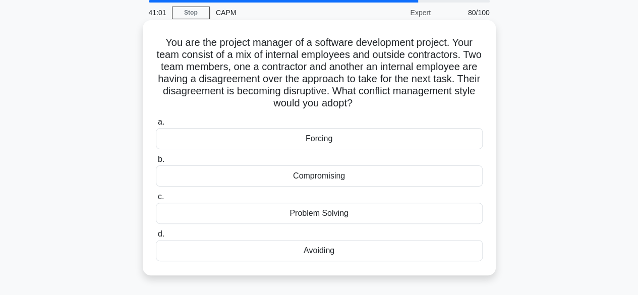
click at [411, 215] on div "Problem Solving" at bounding box center [319, 213] width 327 height 21
click at [156, 200] on input "c. Problem Solving" at bounding box center [156, 197] width 0 height 7
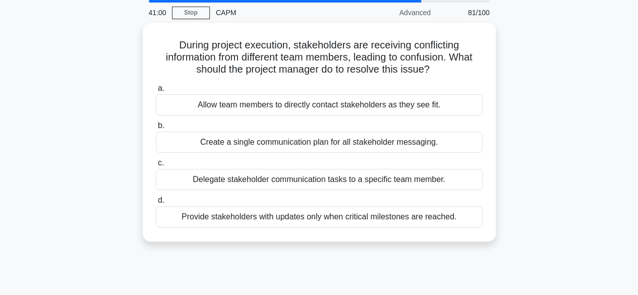
scroll to position [0, 0]
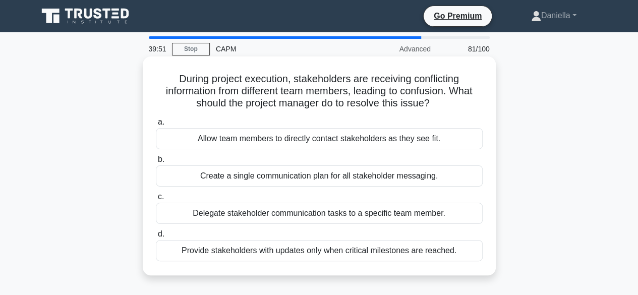
click at [413, 212] on div "Delegate stakeholder communication tasks to a specific team member." at bounding box center [319, 213] width 327 height 21
click at [156, 200] on input "c. Delegate stakeholder communication tasks to a specific team member." at bounding box center [156, 197] width 0 height 7
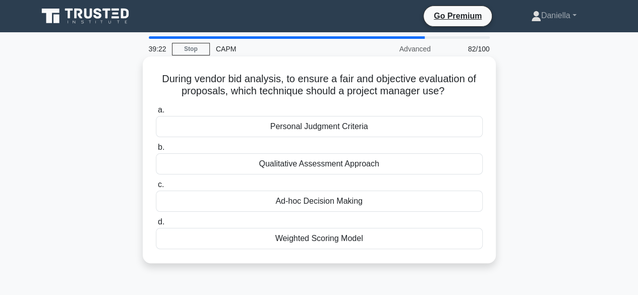
click at [458, 164] on div "Qualitative Assessment Approach" at bounding box center [319, 163] width 327 height 21
click at [156, 151] on input "b. Qualitative Assessment Approach" at bounding box center [156, 147] width 0 height 7
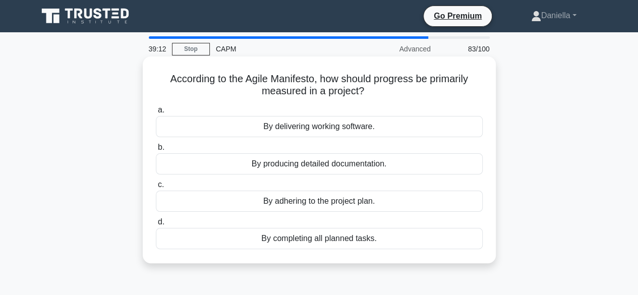
click at [447, 125] on div "By delivering working software." at bounding box center [319, 126] width 327 height 21
click at [156, 114] on input "a. By delivering working software." at bounding box center [156, 110] width 0 height 7
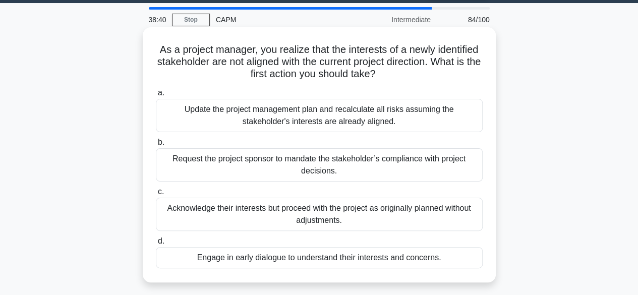
scroll to position [50, 0]
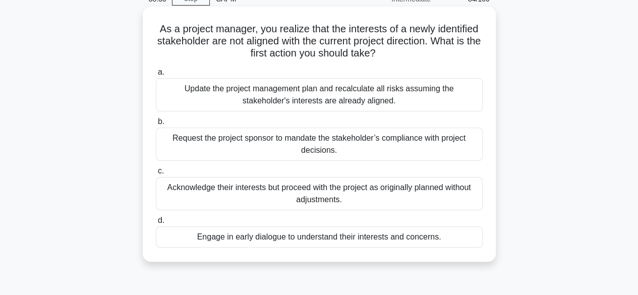
click at [399, 233] on div "Engage in early dialogue to understand their interests and concerns." at bounding box center [319, 237] width 327 height 21
click at [156, 224] on input "d. Engage in early dialogue to understand their interests and concerns." at bounding box center [156, 221] width 0 height 7
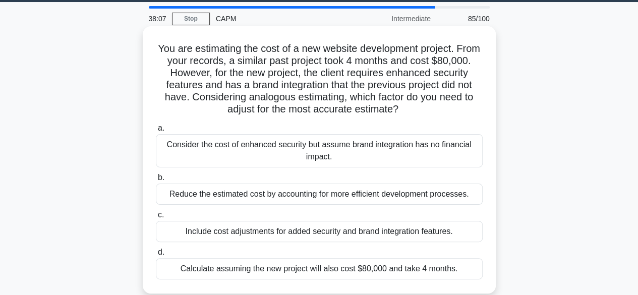
scroll to position [26, 0]
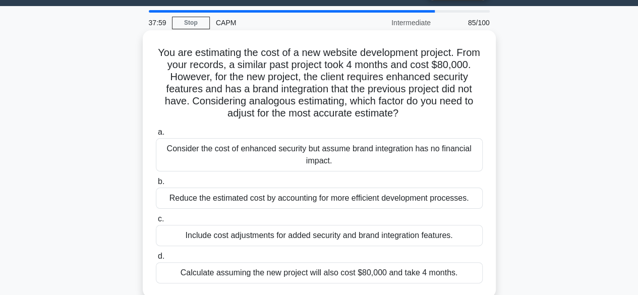
click at [413, 236] on div "Include cost adjustments for added security and brand integration features." at bounding box center [319, 235] width 327 height 21
click at [156, 223] on input "c. Include cost adjustments for added security and brand integration features." at bounding box center [156, 219] width 0 height 7
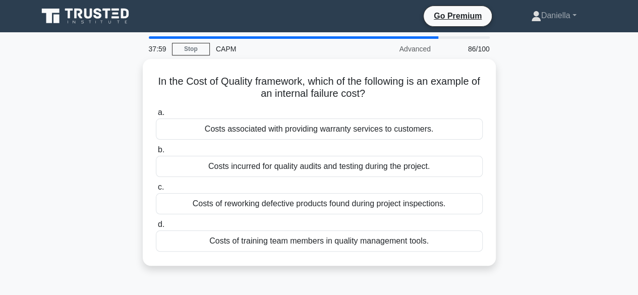
scroll to position [0, 0]
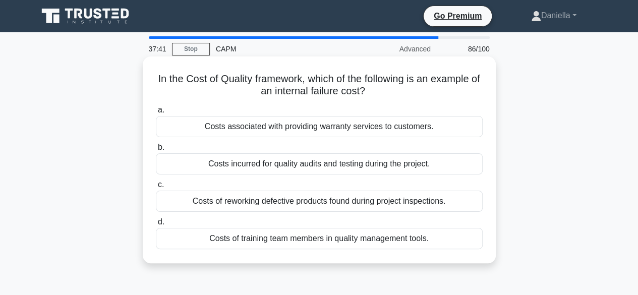
click at [448, 205] on div "Costs of reworking defective products found during project inspections." at bounding box center [319, 201] width 327 height 21
click at [156, 188] on input "c. Costs of reworking defective products found during project inspections." at bounding box center [156, 185] width 0 height 7
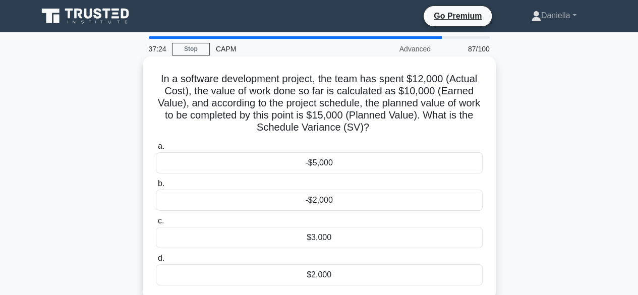
click at [457, 161] on div "-$5,000" at bounding box center [319, 162] width 327 height 21
click at [156, 150] on input "a. -$5,000" at bounding box center [156, 146] width 0 height 7
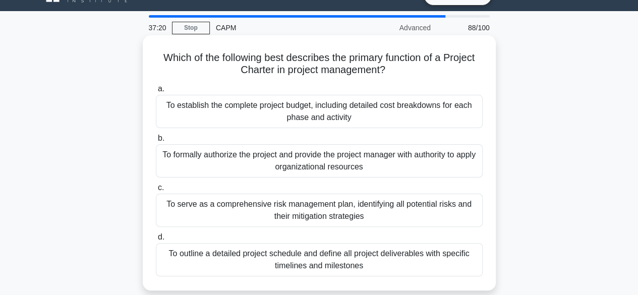
scroll to position [22, 0]
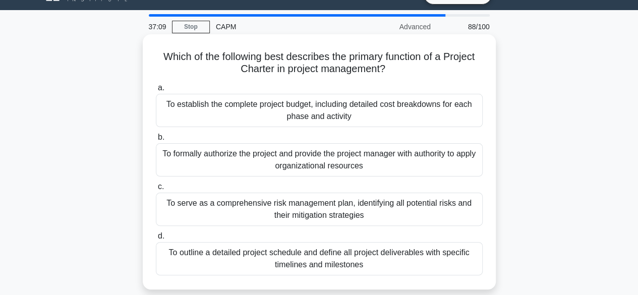
click at [437, 154] on div "To formally authorize the project and provide the project manager with authorit…" at bounding box center [319, 159] width 327 height 33
click at [156, 141] on input "b. To formally authorize the project and provide the project manager with autho…" at bounding box center [156, 137] width 0 height 7
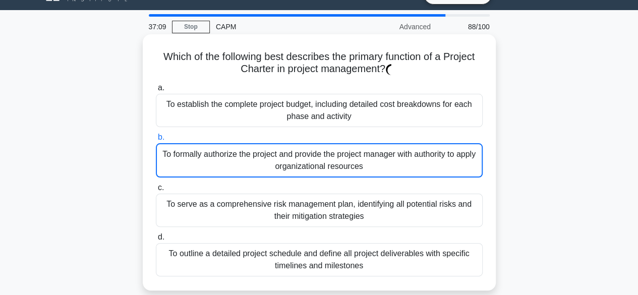
scroll to position [0, 0]
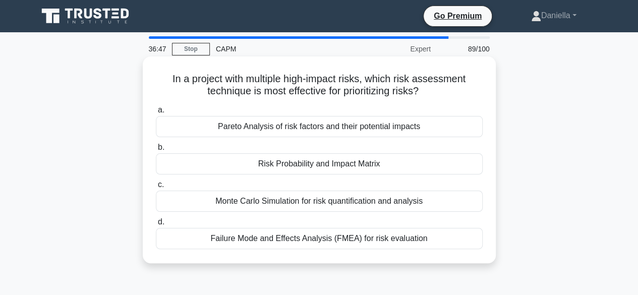
click at [465, 202] on div "Monte Carlo Simulation for risk quantification and analysis" at bounding box center [319, 201] width 327 height 21
click at [156, 188] on input "c. Monte Carlo Simulation for risk quantification and analysis" at bounding box center [156, 185] width 0 height 7
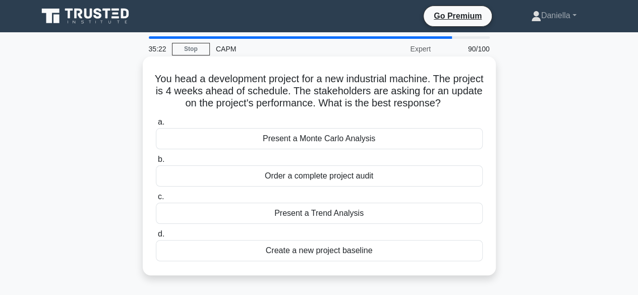
click at [439, 210] on div "Present a Trend Analysis" at bounding box center [319, 213] width 327 height 21
click at [156, 200] on input "c. Present a Trend Analysis" at bounding box center [156, 197] width 0 height 7
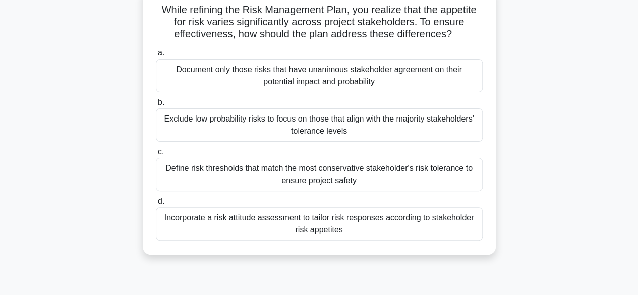
scroll to position [73, 0]
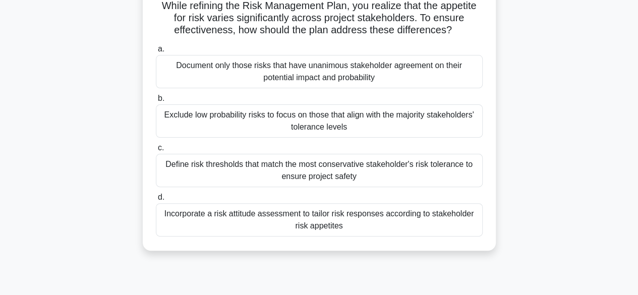
click at [431, 216] on div "Incorporate a risk attitude assessment to tailor risk responses according to st…" at bounding box center [319, 219] width 327 height 33
click at [156, 201] on input "d. Incorporate a risk attitude assessment to tailor risk responses according to…" at bounding box center [156, 197] width 0 height 7
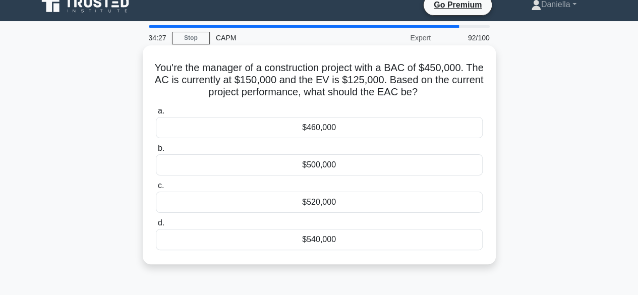
scroll to position [0, 0]
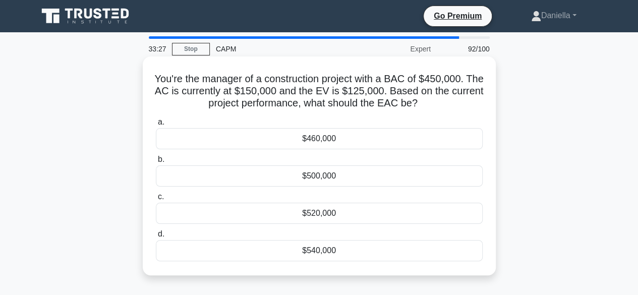
click at [426, 253] on div "$540,000" at bounding box center [319, 250] width 327 height 21
click at [156, 238] on input "d. $540,000" at bounding box center [156, 234] width 0 height 7
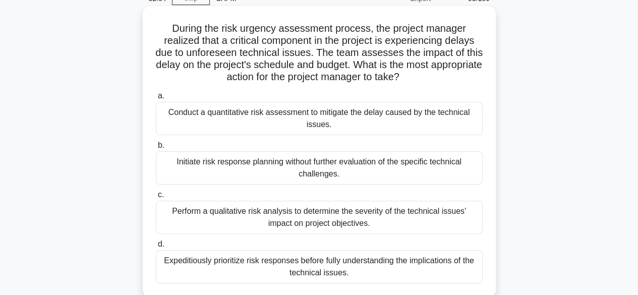
scroll to position [43, 0]
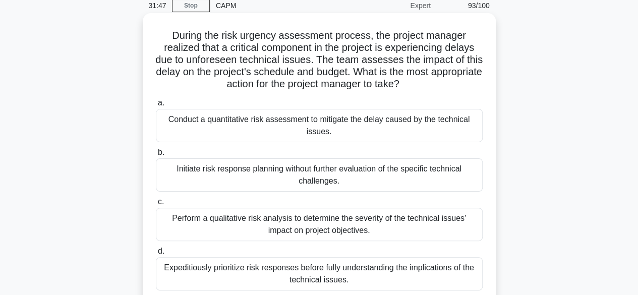
click at [445, 178] on div "Initiate risk response planning without further evaluation of the specific tech…" at bounding box center [319, 174] width 327 height 33
click at [156, 156] on input "b. Initiate risk response planning without further evaluation of the specific t…" at bounding box center [156, 152] width 0 height 7
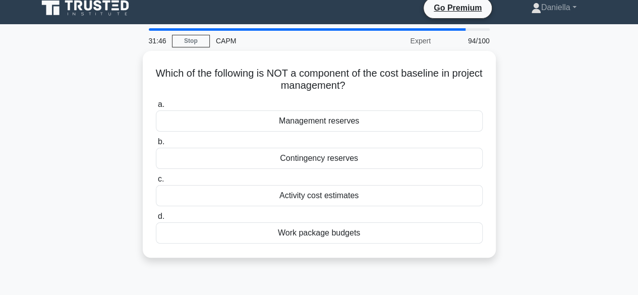
scroll to position [0, 0]
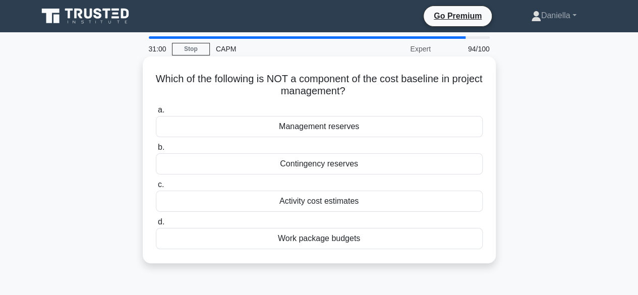
click at [454, 129] on div "Management reserves" at bounding box center [319, 126] width 327 height 21
click at [156, 114] on input "a. Management reserves" at bounding box center [156, 110] width 0 height 7
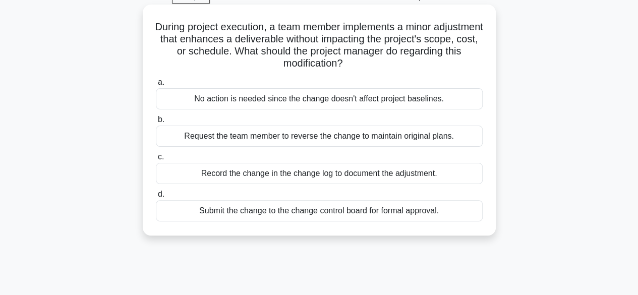
scroll to position [52, 0]
click at [443, 205] on div "Submit the change to the change control board for formal approval." at bounding box center [319, 210] width 327 height 21
click at [156, 197] on input "d. Submit the change to the change control board for formal approval." at bounding box center [156, 194] width 0 height 7
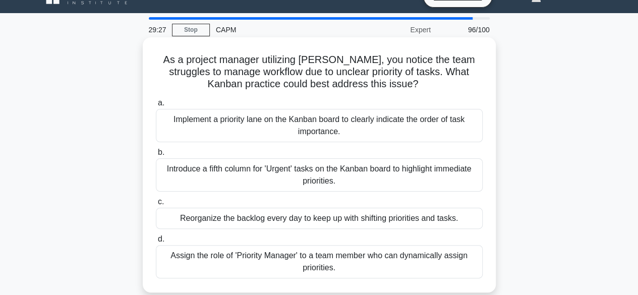
scroll to position [18, 0]
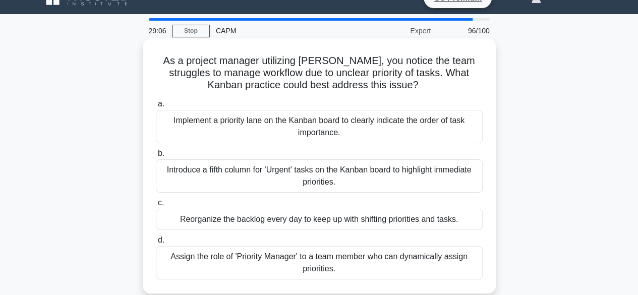
click at [395, 220] on div "Reorganize the backlog every day to keep up with shifting priorities and tasks." at bounding box center [319, 219] width 327 height 21
click at [156, 206] on input "c. Reorganize the backlog every day to keep up with shifting priorities and tas…" at bounding box center [156, 203] width 0 height 7
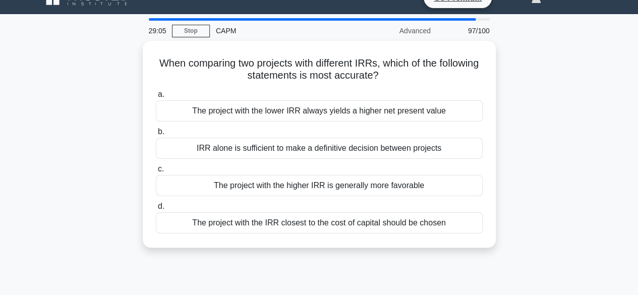
scroll to position [0, 0]
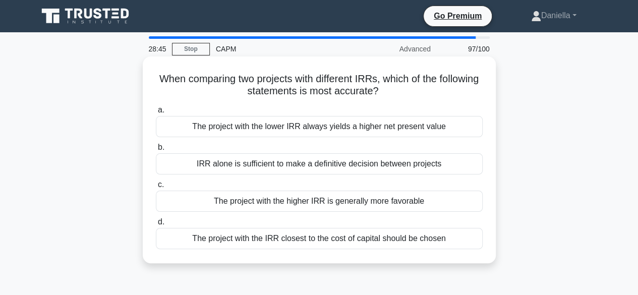
click at [438, 198] on div "The project with the higher IRR is generally more favorable" at bounding box center [319, 201] width 327 height 21
click at [156, 188] on input "c. The project with the higher IRR is generally more favorable" at bounding box center [156, 185] width 0 height 7
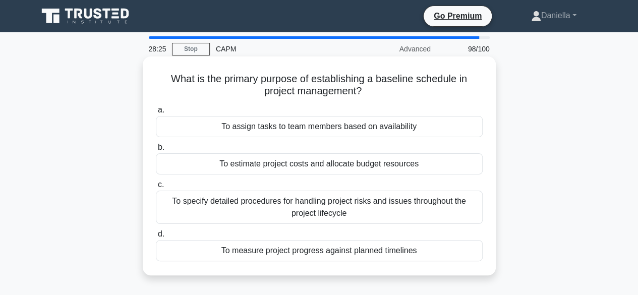
click at [414, 249] on div "To measure project progress against planned timelines" at bounding box center [319, 250] width 327 height 21
click at [156, 238] on input "d. To measure project progress against planned timelines" at bounding box center [156, 234] width 0 height 7
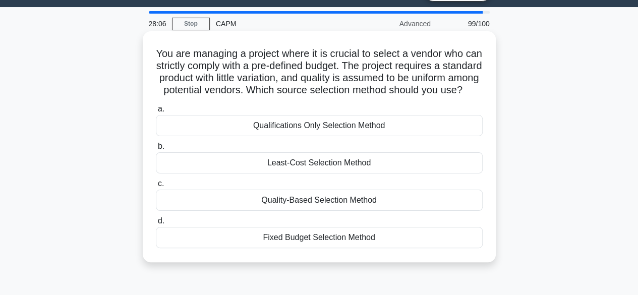
scroll to position [26, 0]
click at [408, 173] on div "Least-Cost Selection Method" at bounding box center [319, 162] width 327 height 21
click at [156, 149] on input "b. Least-Cost Selection Method" at bounding box center [156, 146] width 0 height 7
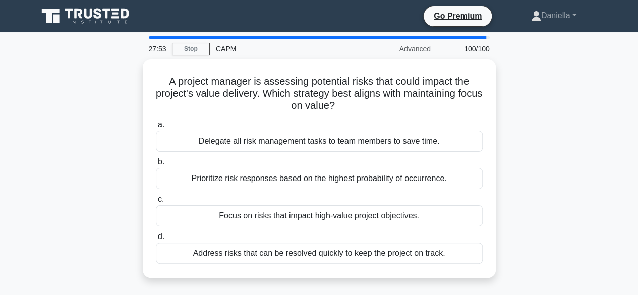
scroll to position [0, 0]
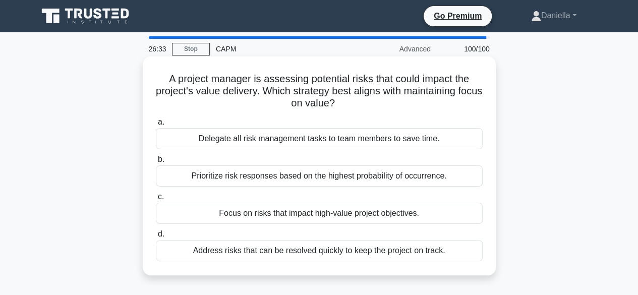
click at [421, 176] on div "Prioritize risk responses based on the highest probability of occurrence." at bounding box center [319, 176] width 327 height 21
click at [156, 163] on input "b. Prioritize risk responses based on the highest probability of occurrence." at bounding box center [156, 159] width 0 height 7
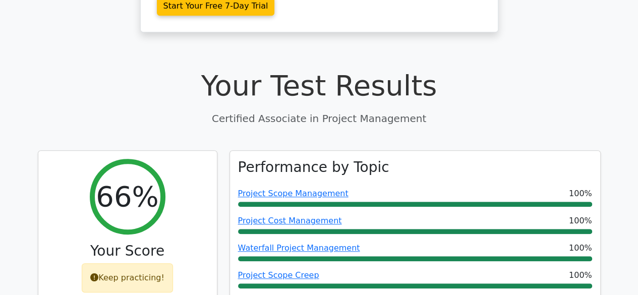
scroll to position [304, 0]
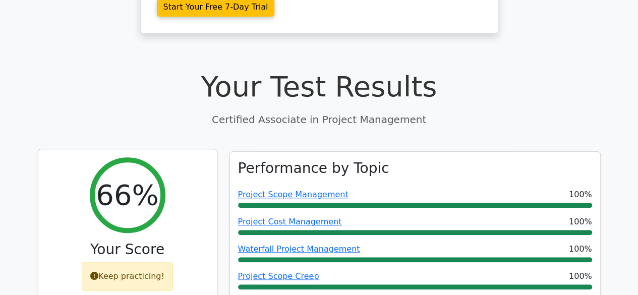
click at [95, 272] on icon at bounding box center [94, 276] width 8 height 8
click at [97, 272] on icon at bounding box center [94, 276] width 8 height 8
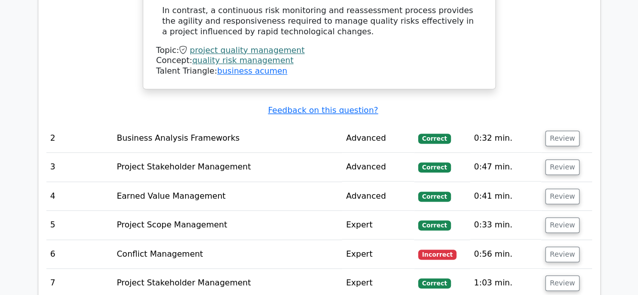
scroll to position [2122, 0]
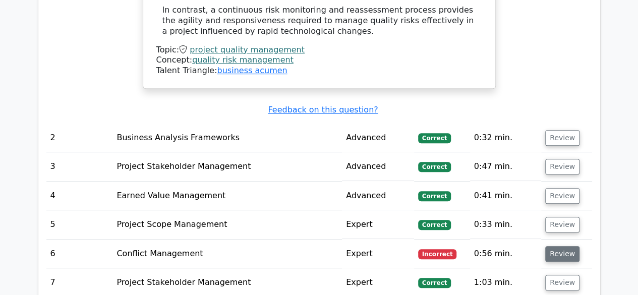
click at [558, 246] on button "Review" at bounding box center [563, 254] width 34 height 16
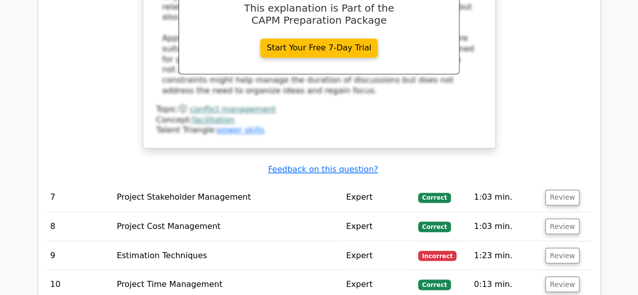
scroll to position [2665, 0]
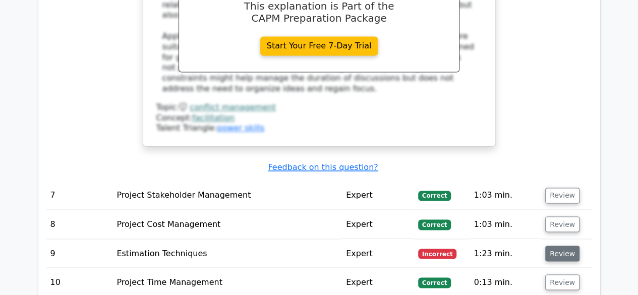
click at [560, 246] on button "Review" at bounding box center [563, 254] width 34 height 16
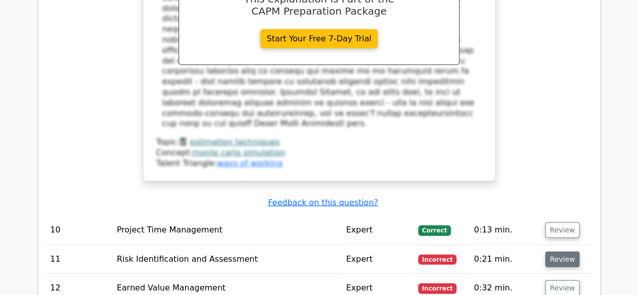
scroll to position [3215, 0]
click at [562, 251] on button "Review" at bounding box center [563, 259] width 34 height 16
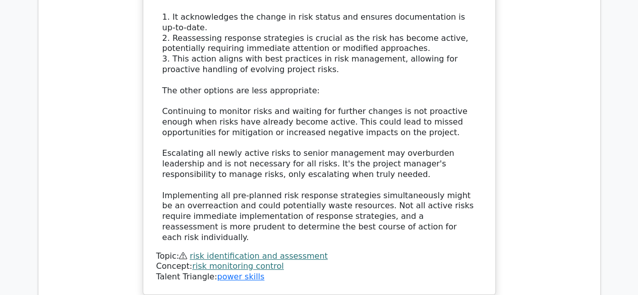
scroll to position [3771, 0]
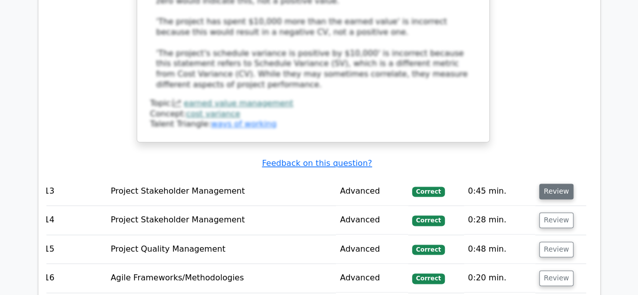
scroll to position [4501, 0]
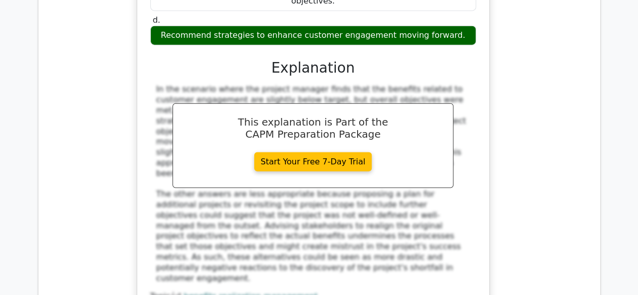
scroll to position [5087, 0]
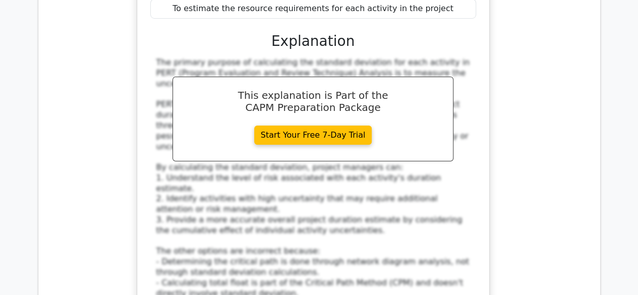
scroll to position [5661, 0]
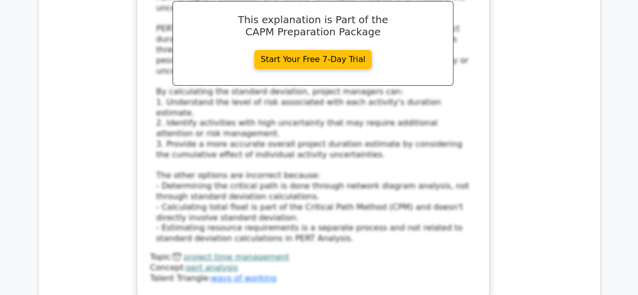
scroll to position [5737, 0]
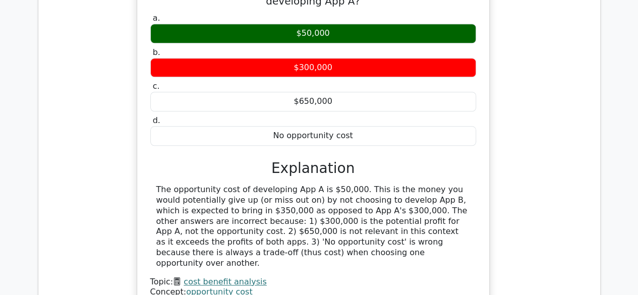
scroll to position [6183, 0]
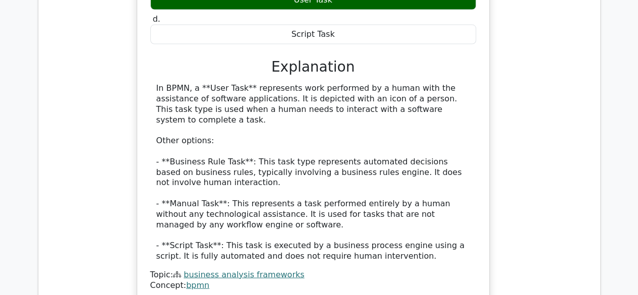
scroll to position [6776, 0]
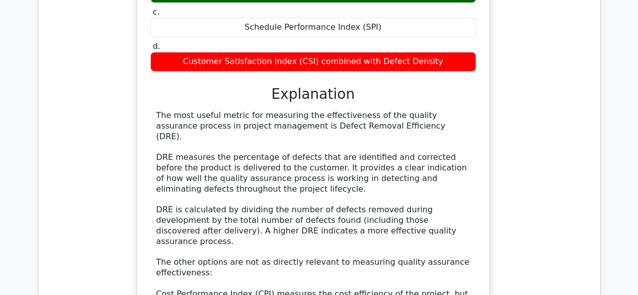
scroll to position [7406, 0]
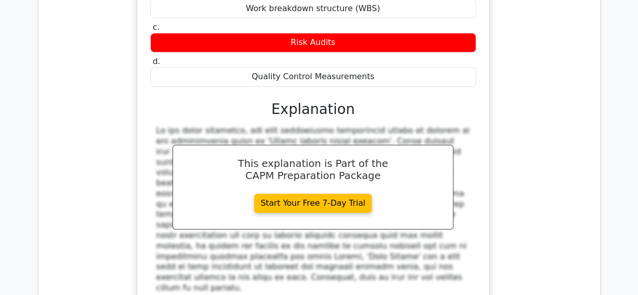
scroll to position [8055, 0]
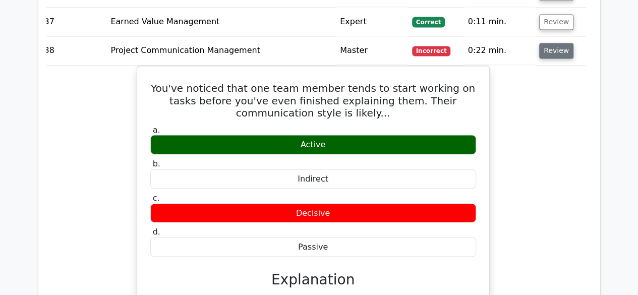
scroll to position [8517, 0]
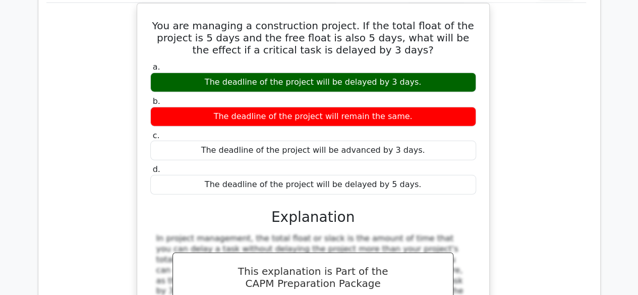
scroll to position [9058, 0]
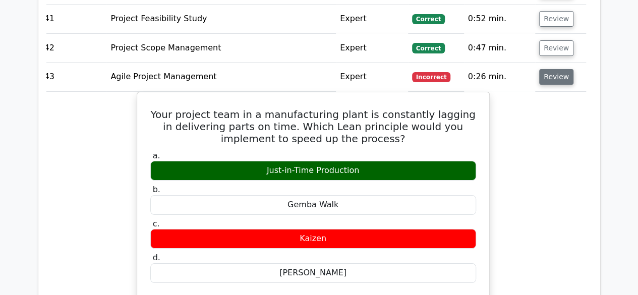
scroll to position [9469, 0]
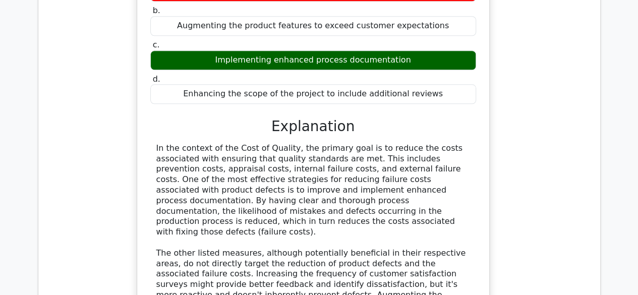
scroll to position [10113, 0]
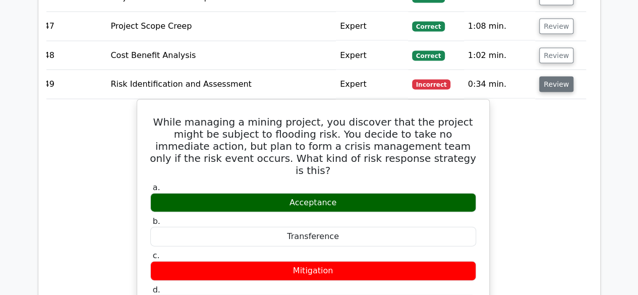
scroll to position [10616, 0]
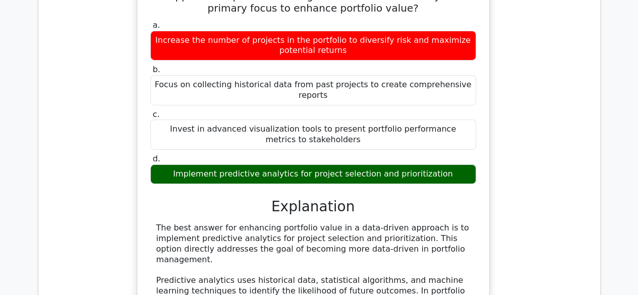
scroll to position [11259, 0]
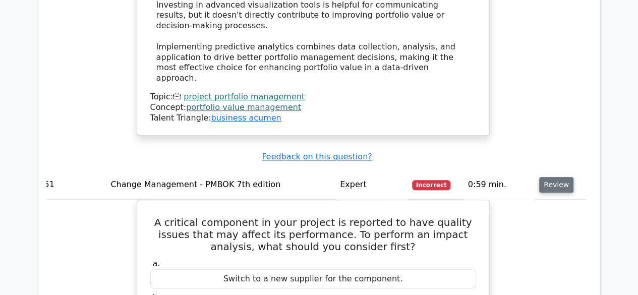
scroll to position [11714, 0]
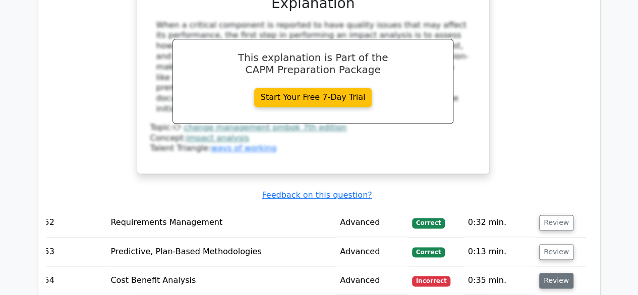
scroll to position [12124, 0]
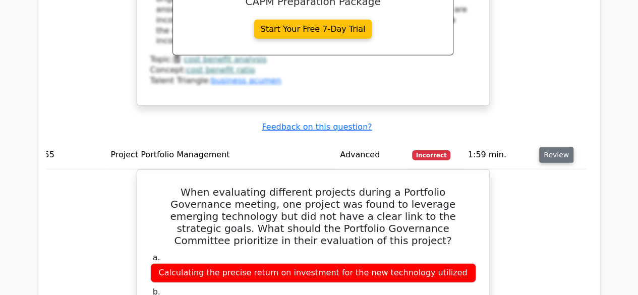
scroll to position [12698, 0]
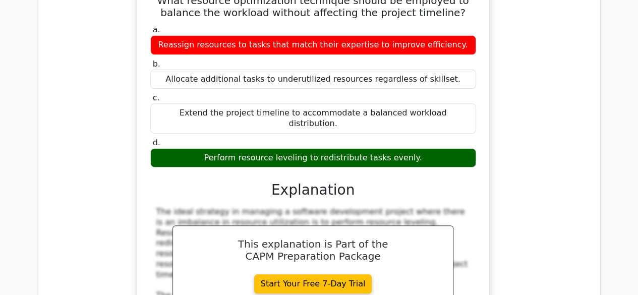
scroll to position [13564, 0]
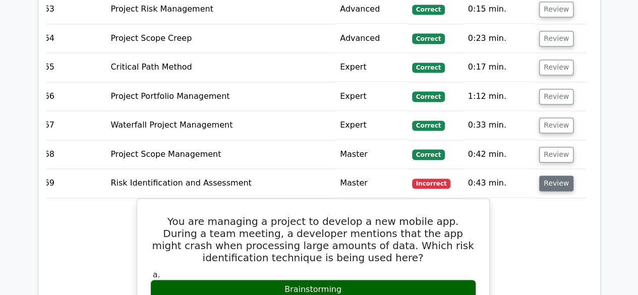
scroll to position [14201, 0]
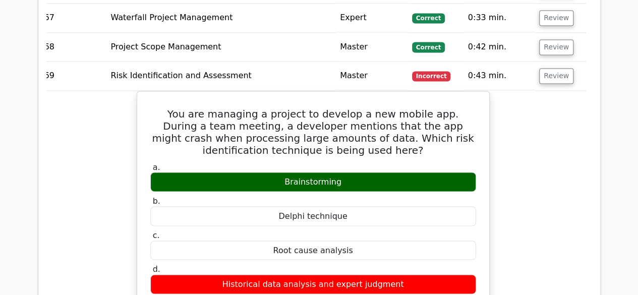
scroll to position [14278, 0]
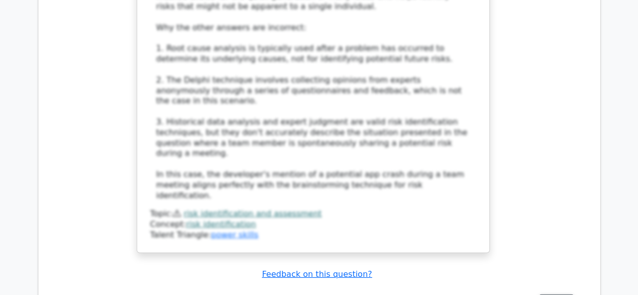
scroll to position [14734, 0]
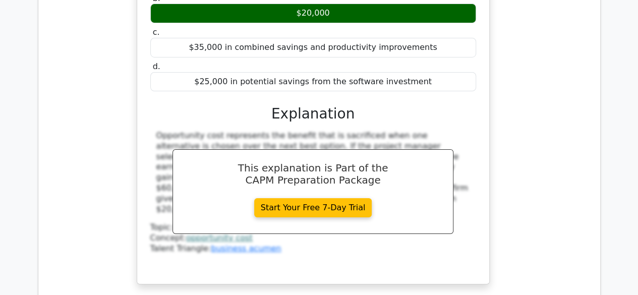
scroll to position [15193, 0]
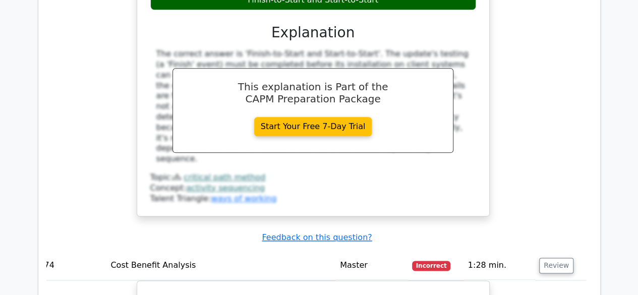
scroll to position [15825, 0]
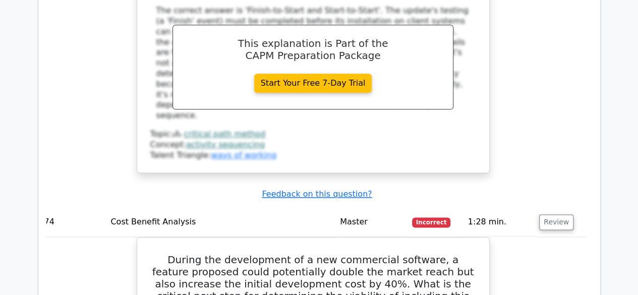
scroll to position [15868, 0]
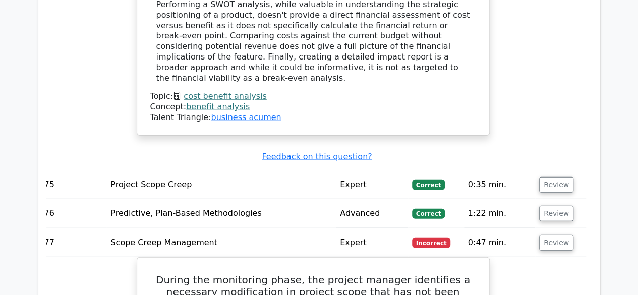
scroll to position [16498, 0]
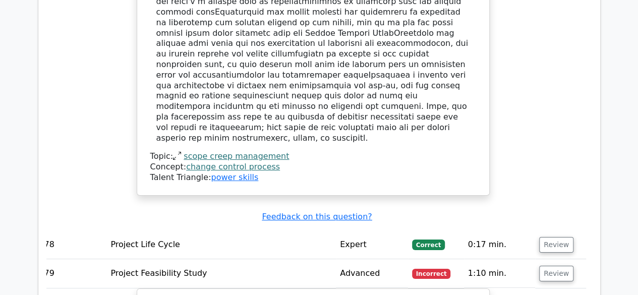
scroll to position [17118, 0]
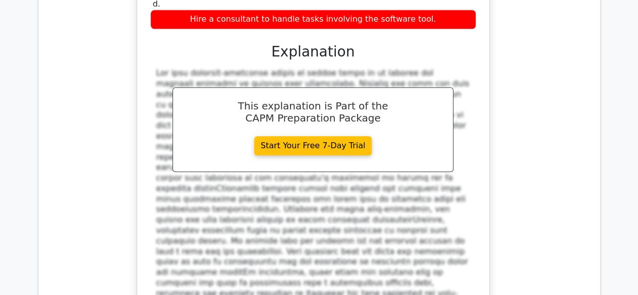
scroll to position [17608, 0]
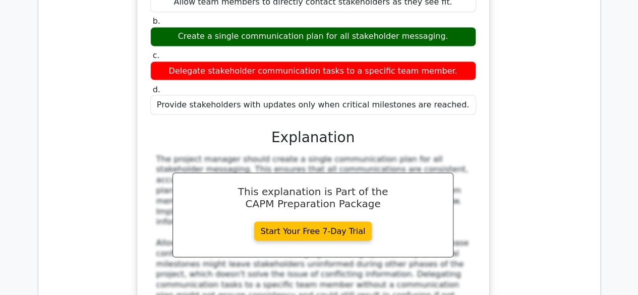
scroll to position [18121, 0]
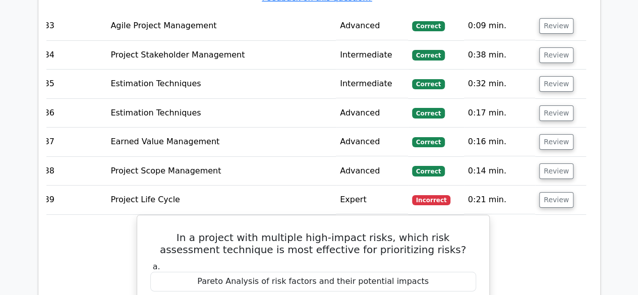
scroll to position [18956, 0]
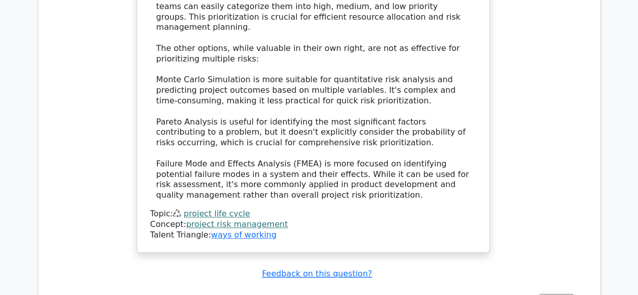
scroll to position [19472, 0]
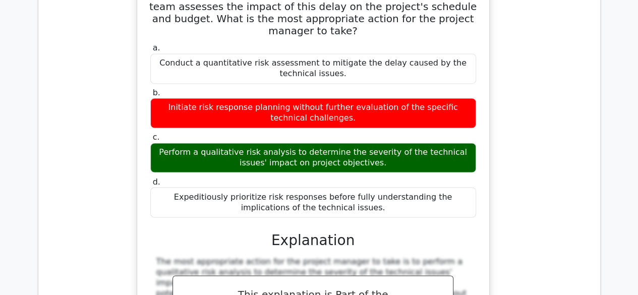
scroll to position [19931, 0]
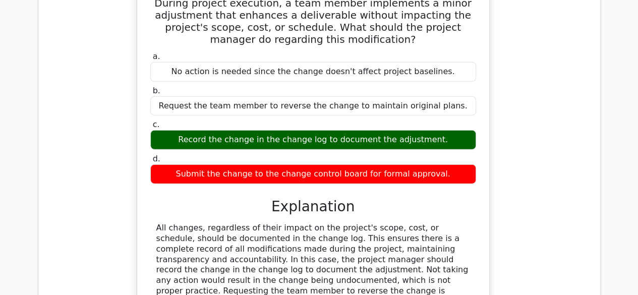
scroll to position [20454, 0]
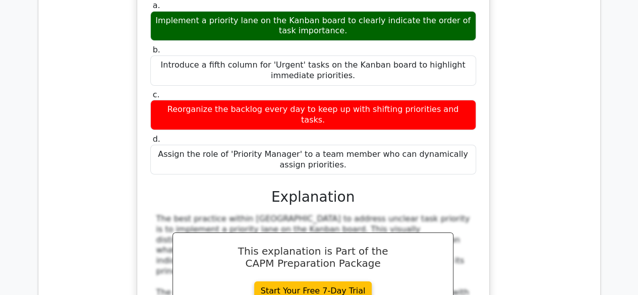
scroll to position [20988, 0]
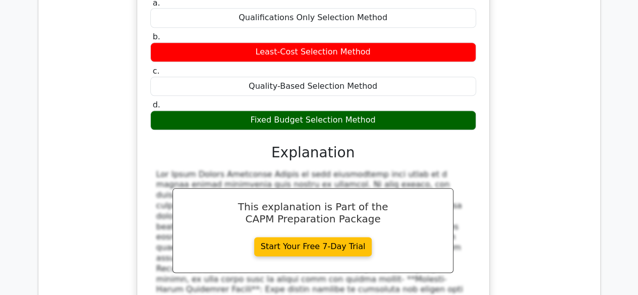
scroll to position [21694, 0]
